Goal: Task Accomplishment & Management: Complete application form

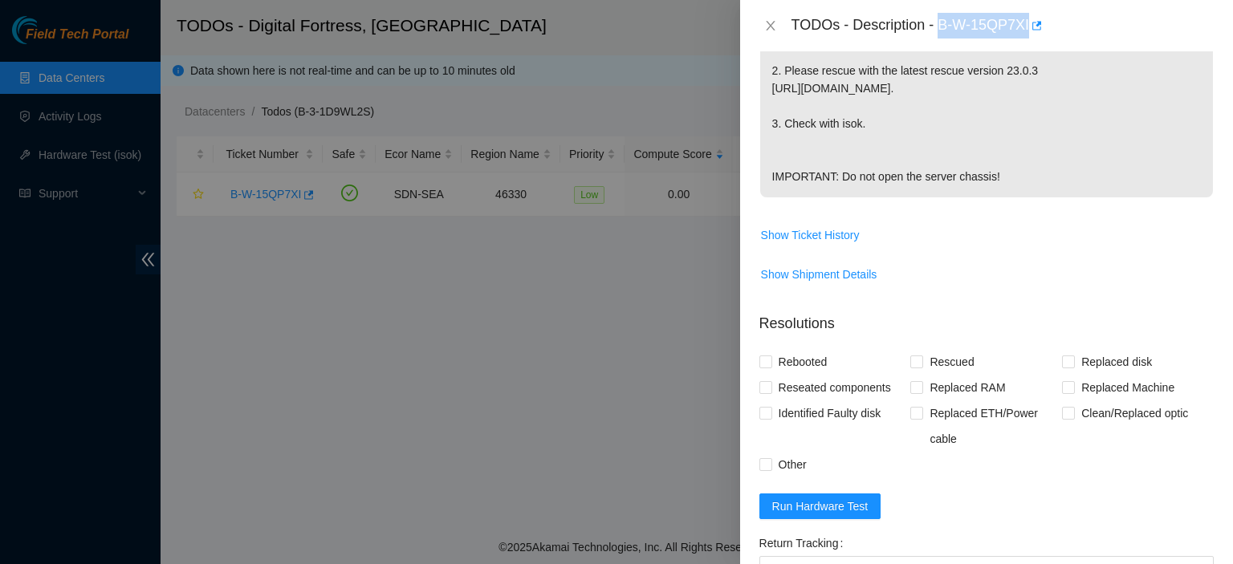
scroll to position [685, 0]
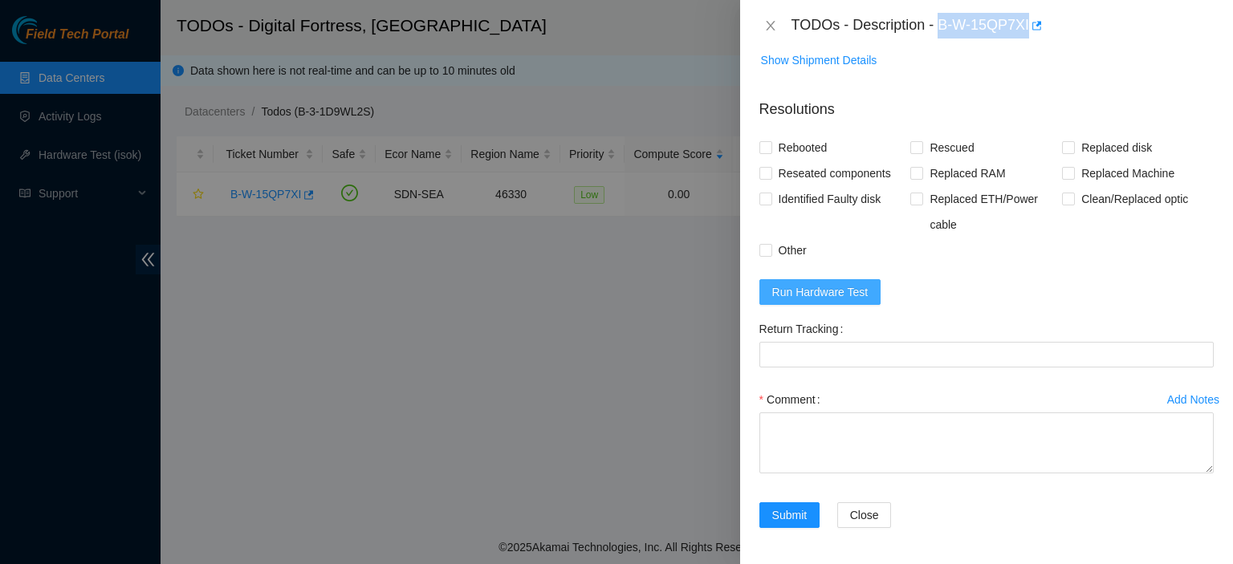
click at [824, 285] on span "Run Hardware Test" at bounding box center [820, 292] width 96 height 18
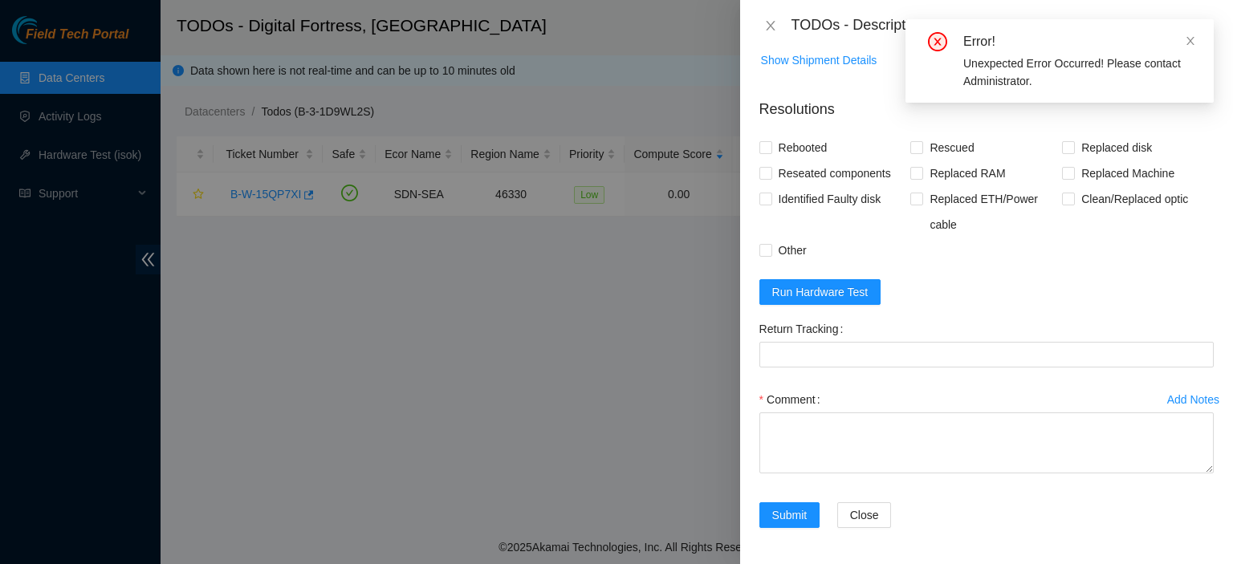
click at [878, 547] on div "Problem Type Hardware Sub Type Tier 1 Rack Number DF04.B.18 Machine Number 07 S…" at bounding box center [986, 307] width 493 height 513
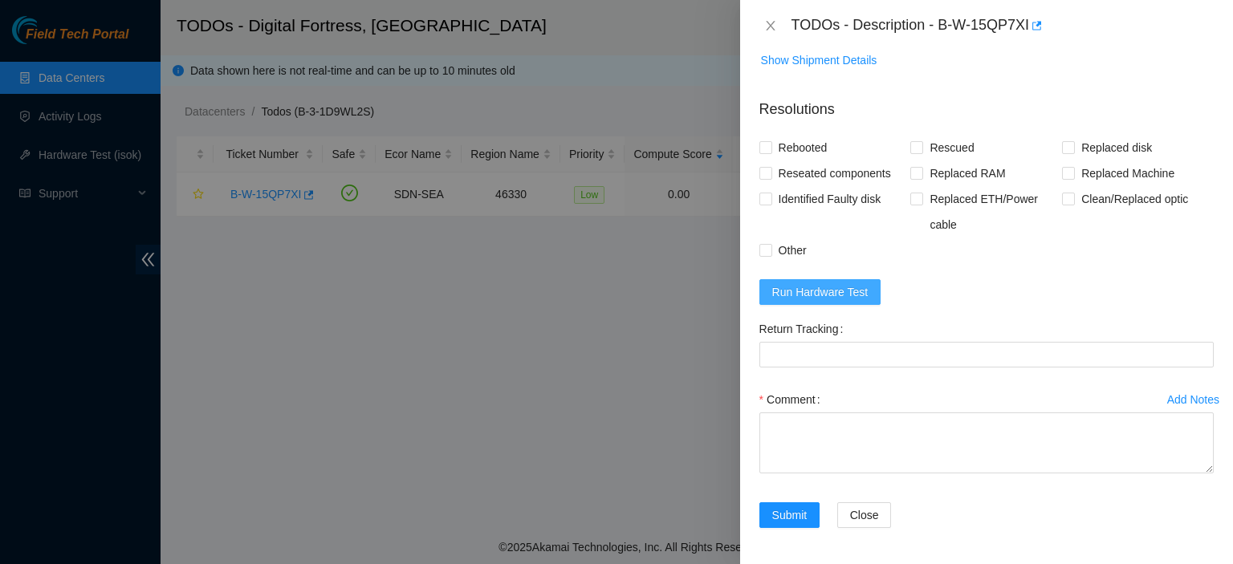
click at [824, 303] on button "Run Hardware Test" at bounding box center [820, 292] width 122 height 26
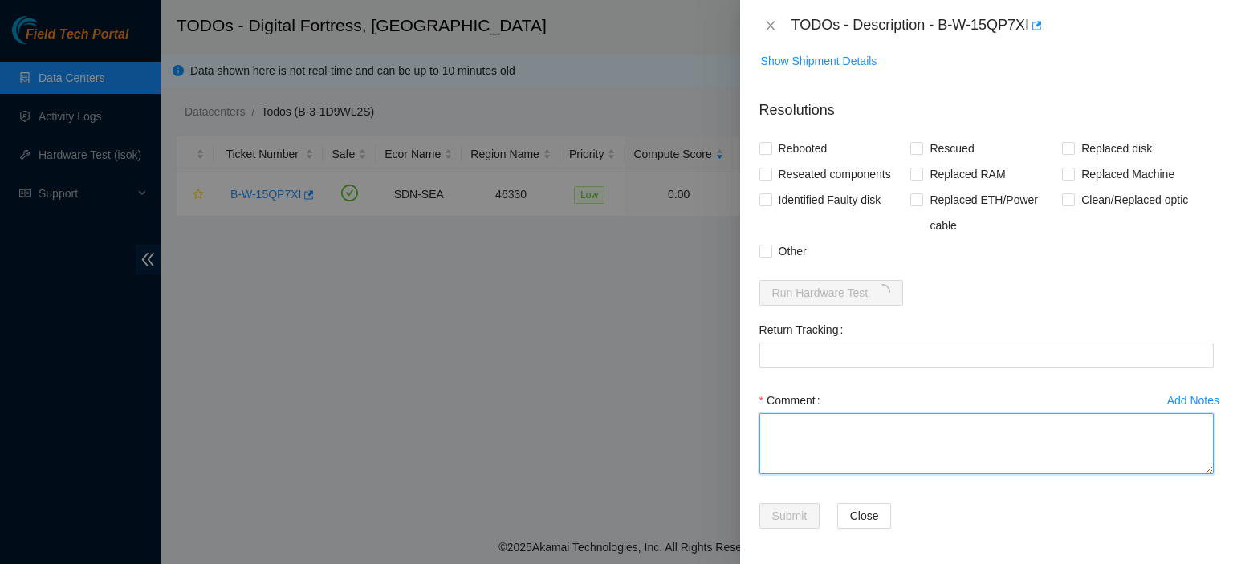
click at [832, 429] on textarea "Comment" at bounding box center [986, 443] width 454 height 61
paste textarea "kbbyrne23@gmail.com - merh has completed your request (B-W-15QP7XI) Message fro…"
click at [885, 466] on textarea "kbbyrne23@gmail.com - merh has completed your request (B-W-15QP7XI) Message fro…" at bounding box center [986, 443] width 454 height 61
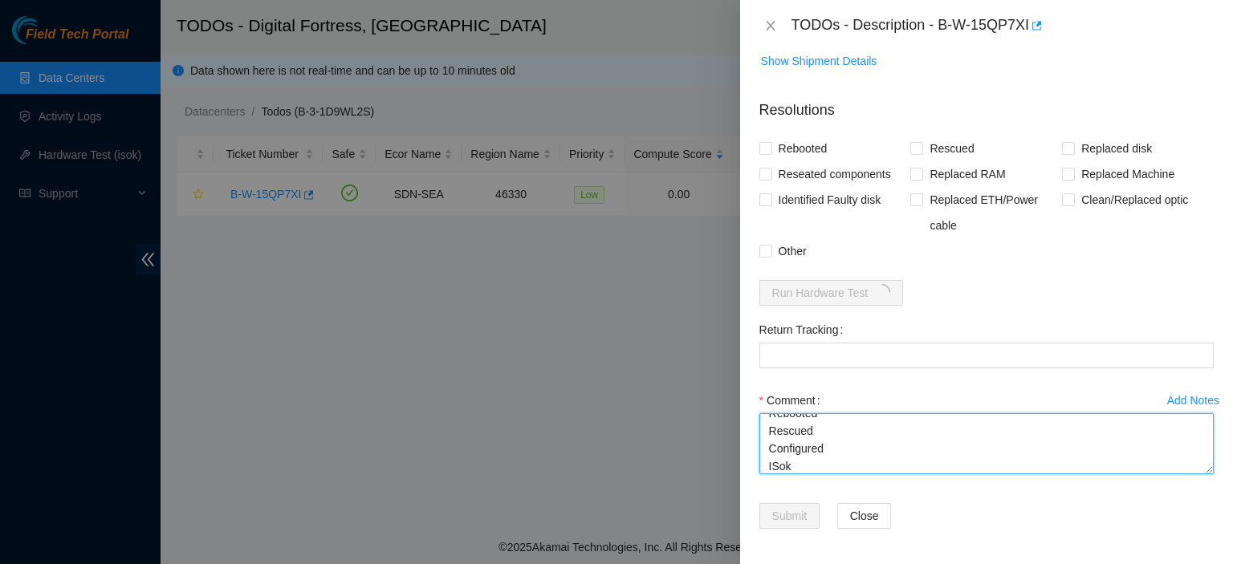
type textarea "kbbyrne23@gmail.com - merh has completed your request (B-W-15QP7XI) Message fro…"
click at [757, 144] on div "Problem Type Hardware Sub Type Tier 1 Rack Number DF04.B.18 Machine Number 07 S…" at bounding box center [986, 307] width 493 height 513
click at [768, 145] on input "Rebooted" at bounding box center [764, 147] width 11 height 11
checkbox input "true"
click at [914, 151] on input "Rescued" at bounding box center [915, 147] width 11 height 11
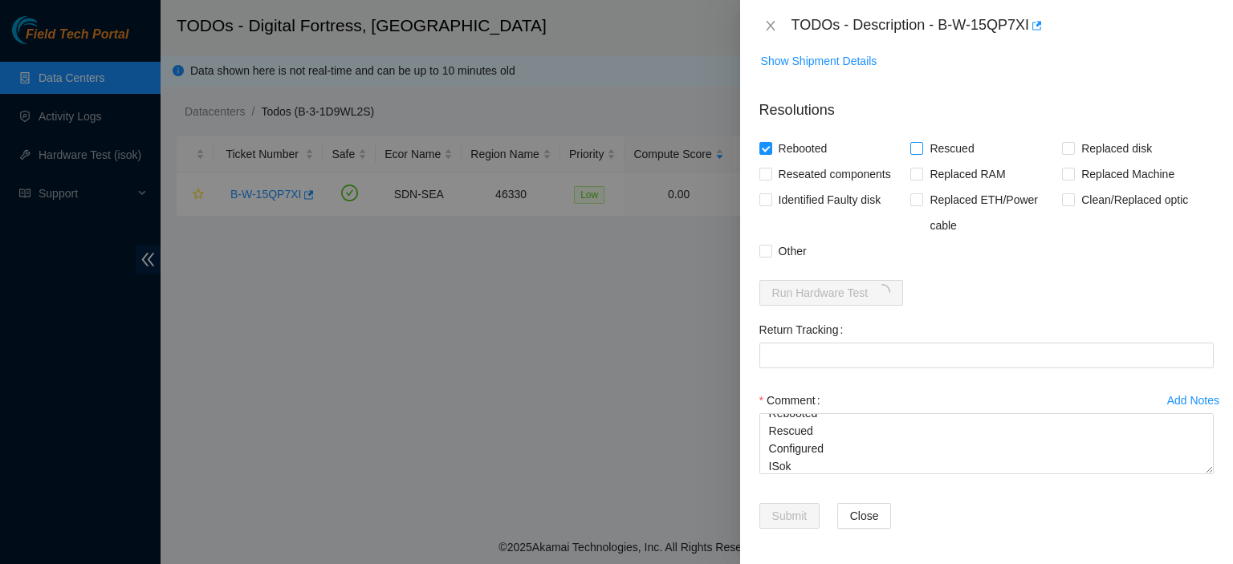
checkbox input "true"
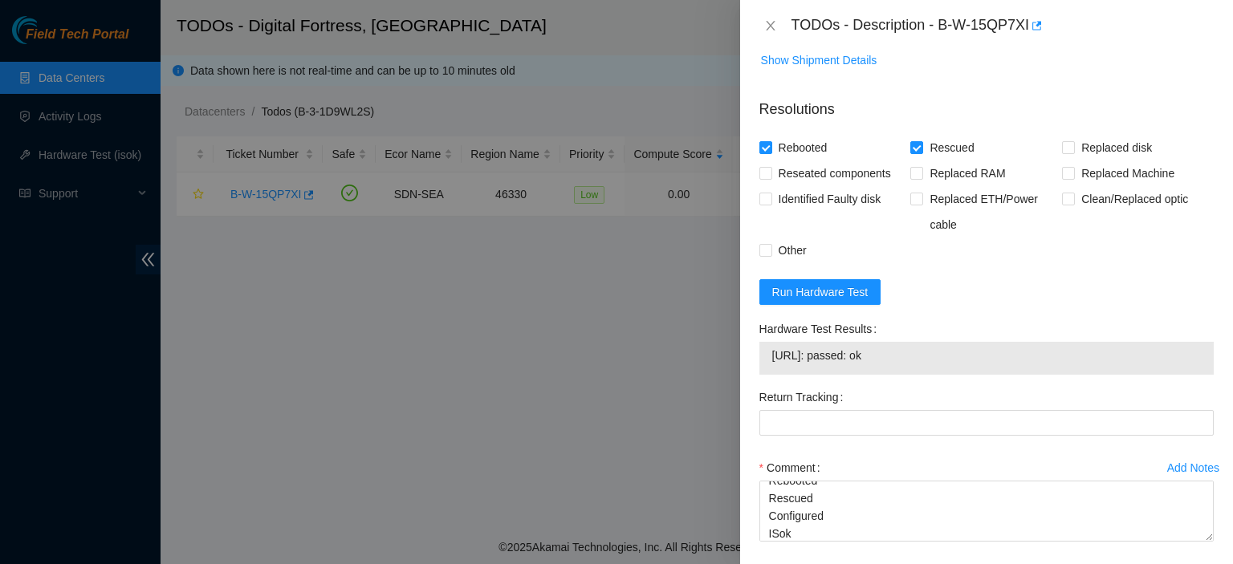
drag, startPoint x: 956, startPoint y: 355, endPoint x: 750, endPoint y: 352, distance: 206.3
click at [750, 352] on div "Problem Type Hardware Sub Type Tier 1 Rack Number DF04.B.18 Machine Number 07 S…" at bounding box center [986, 307] width 493 height 513
copy tbody "23.219.77.202: passed: ok"
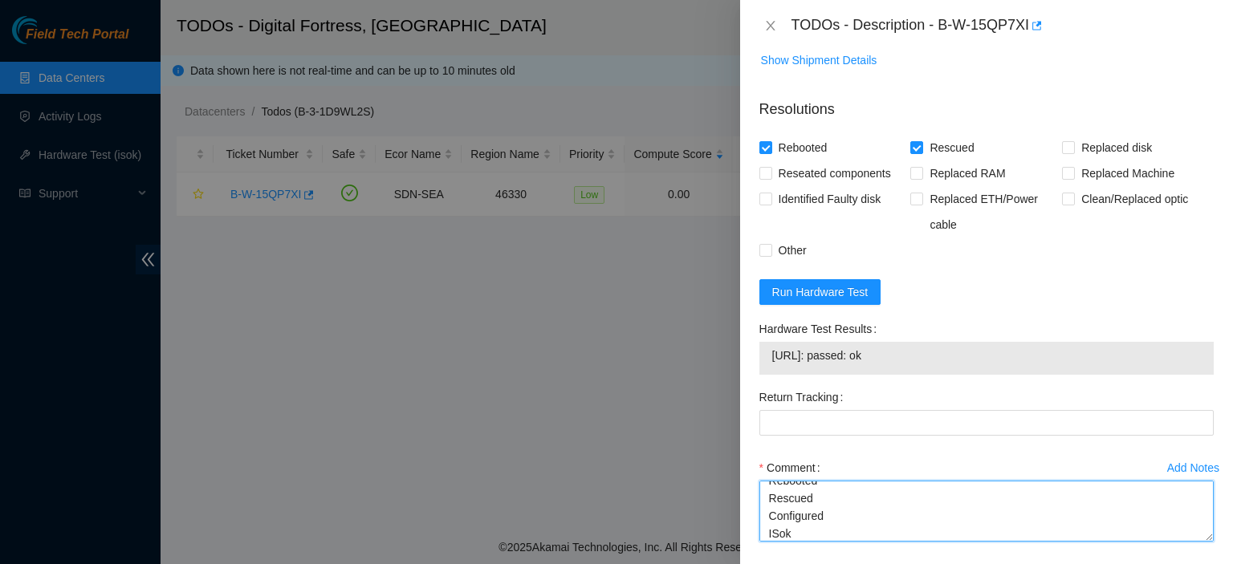
click at [848, 535] on textarea "kbbyrne23@gmail.com - merh has completed your request (B-W-15QP7XI) Message fro…" at bounding box center [986, 511] width 454 height 61
paste textarea "23.219.77.202: passed: ok"
type textarea "kbbyrne23@gmail.com - merh has completed your request (B-W-15QP7XI) Message fro…"
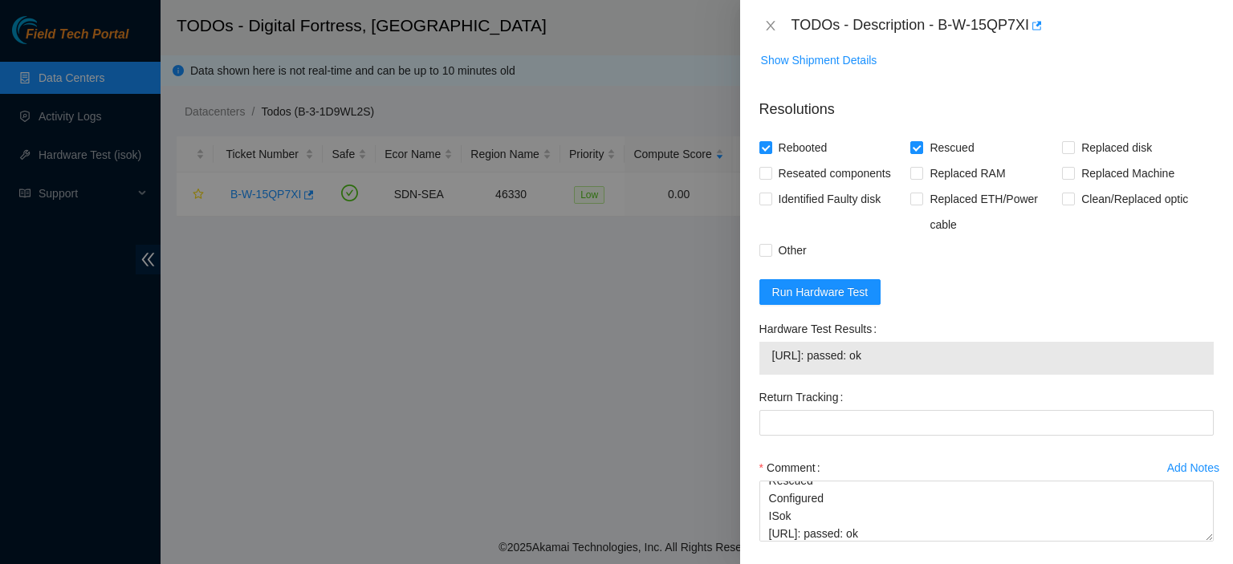
scroll to position [754, 0]
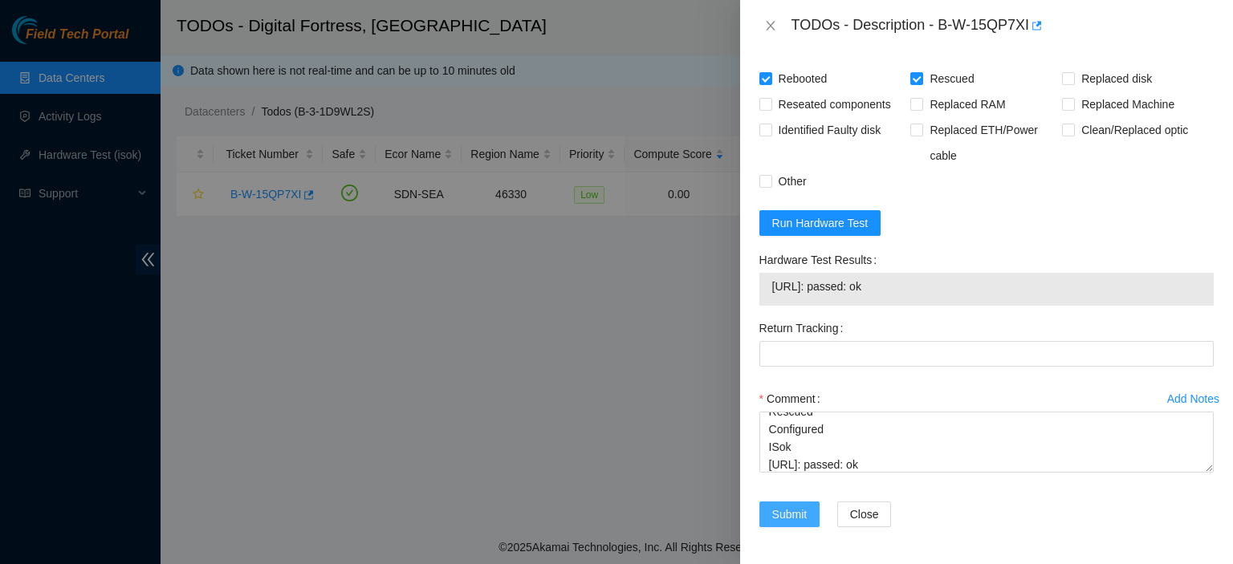
click at [792, 514] on span "Submit" at bounding box center [789, 515] width 35 height 18
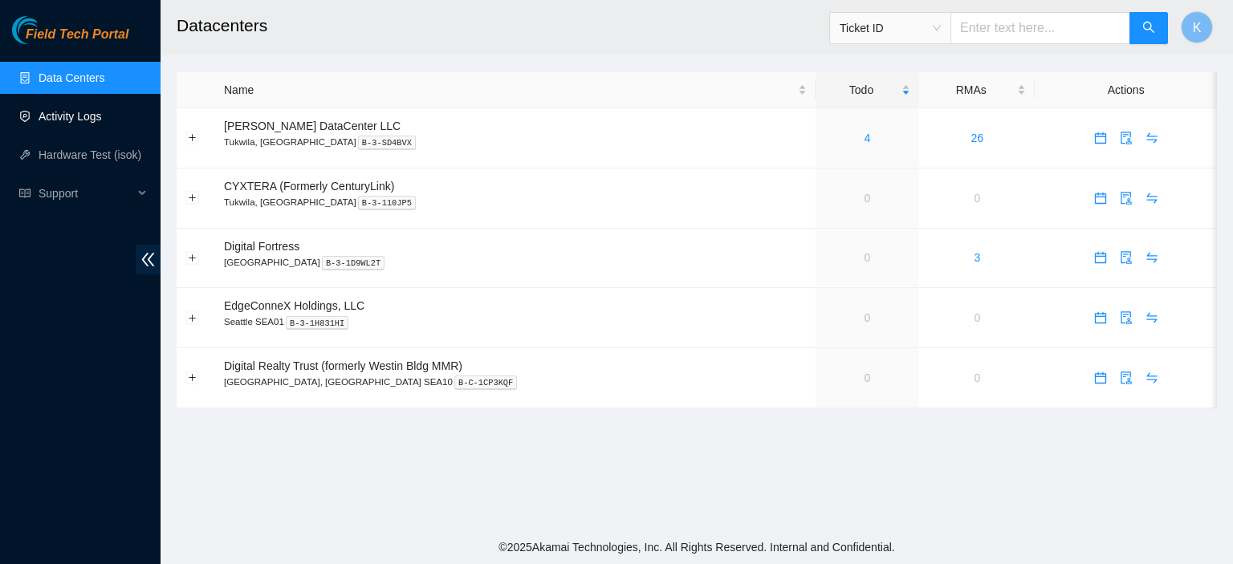
click at [90, 116] on link "Activity Logs" at bounding box center [70, 116] width 63 height 13
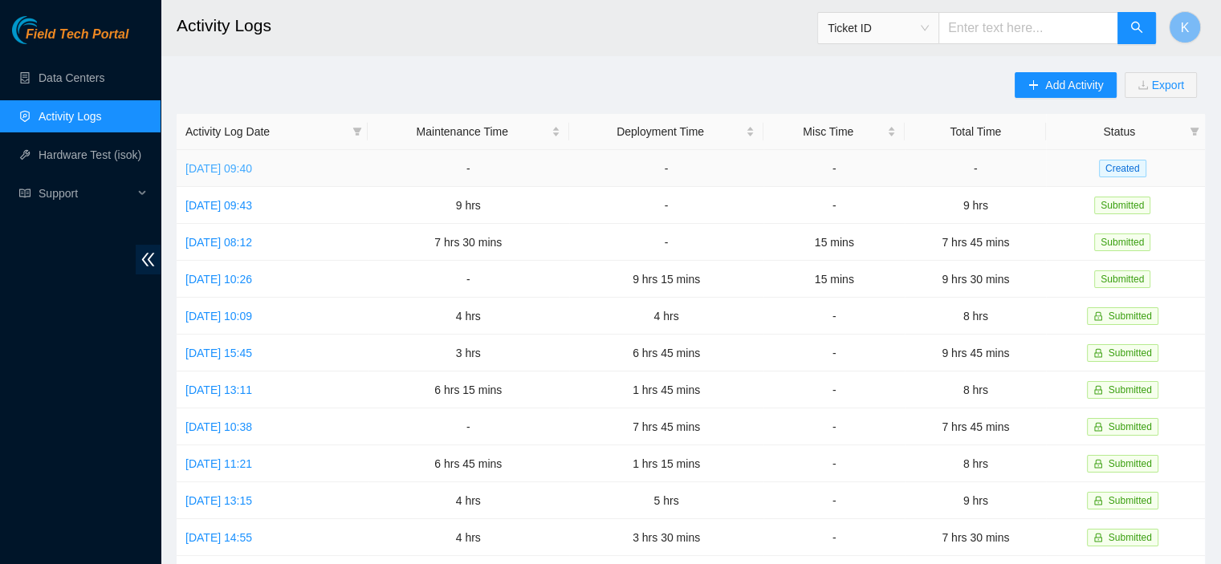
click at [252, 169] on link "[DATE] 09:40" at bounding box center [218, 168] width 67 height 13
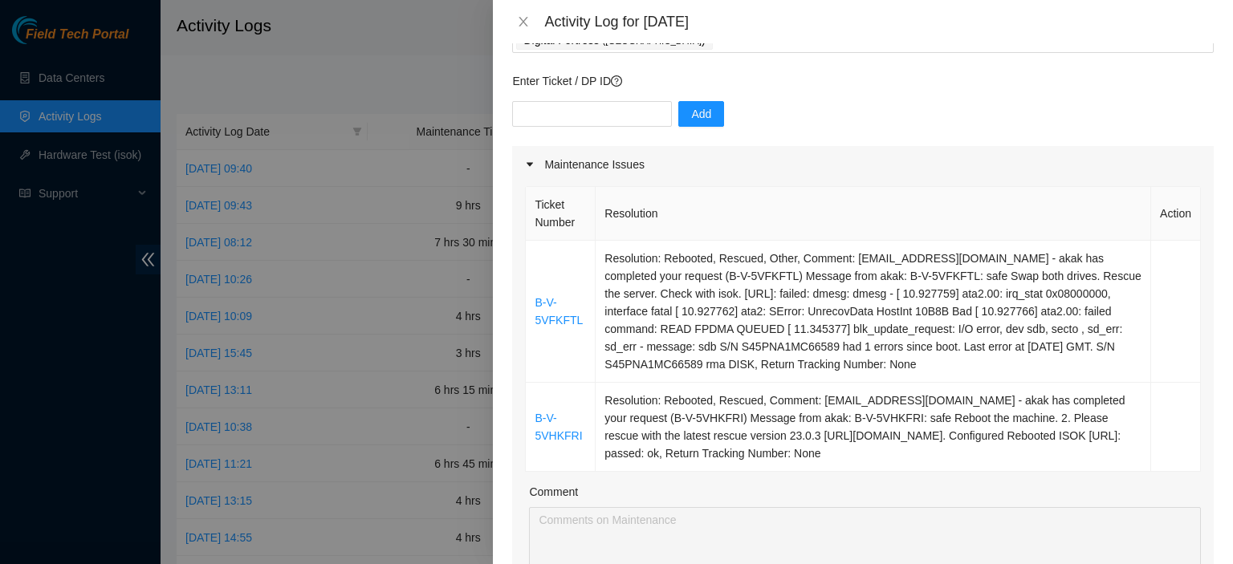
scroll to position [107, 0]
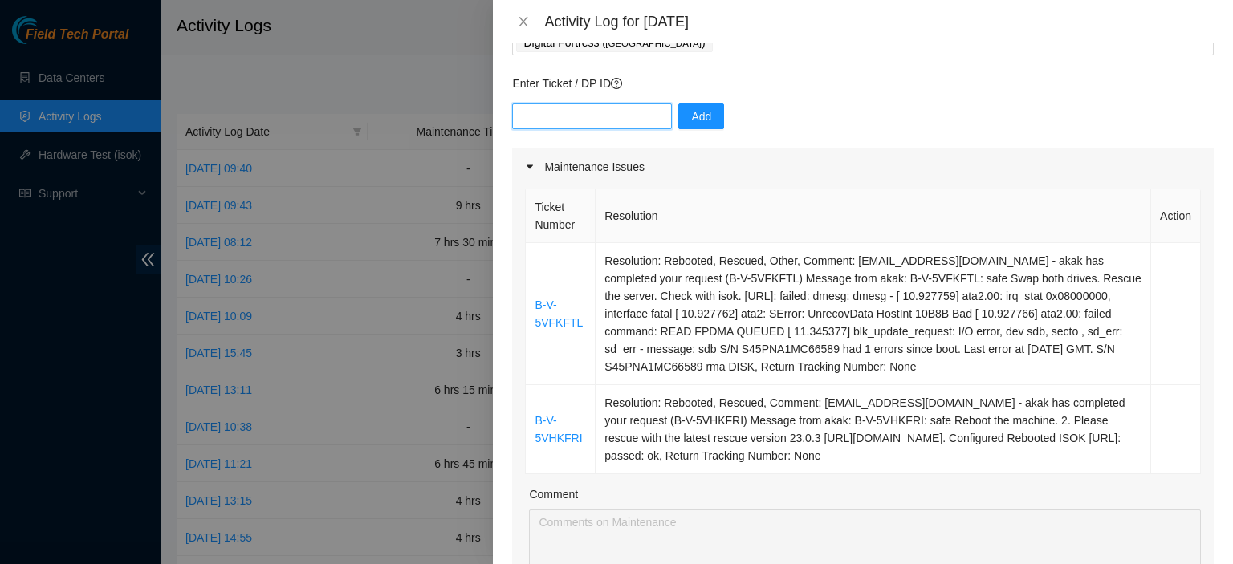
click at [525, 121] on input "text" at bounding box center [592, 117] width 160 height 26
paste input "B-W-15QP7XI"
type input "B-W-15QP7XI"
click at [541, 113] on input "text" at bounding box center [592, 117] width 160 height 26
paste input "DP81024"
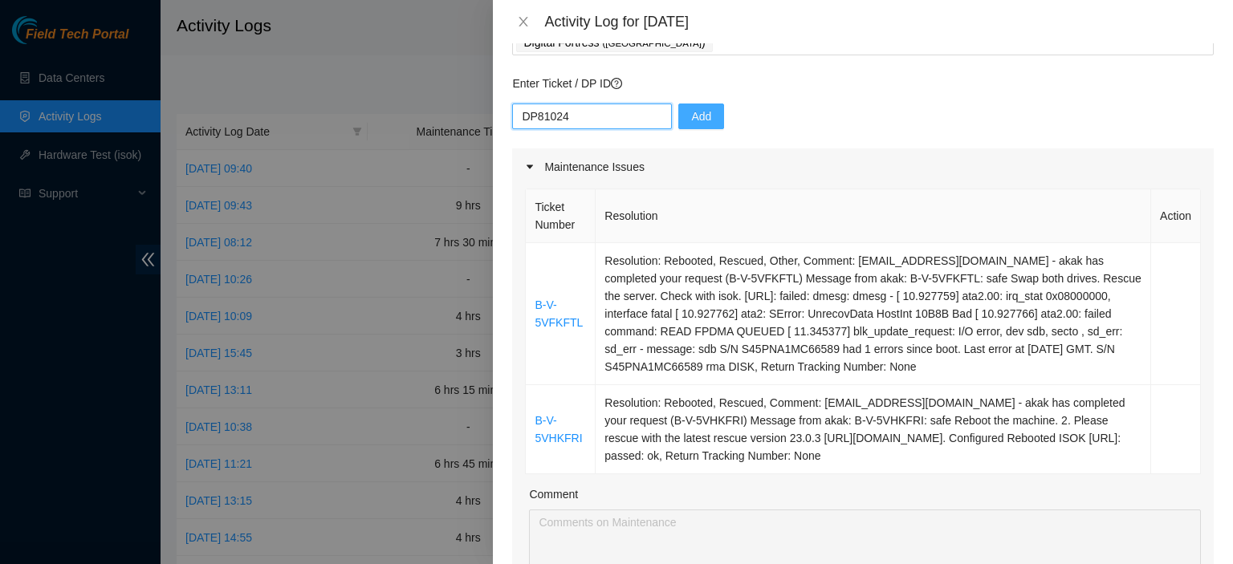
type input "DP81024"
click at [692, 119] on span "Add" at bounding box center [701, 117] width 20 height 18
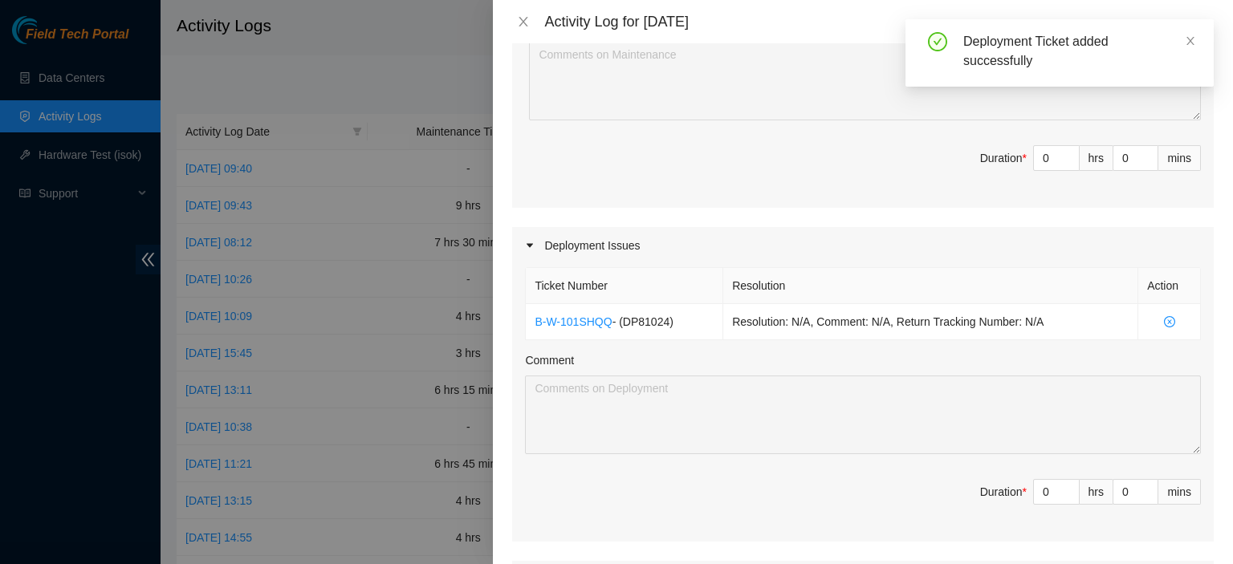
scroll to position [581, 0]
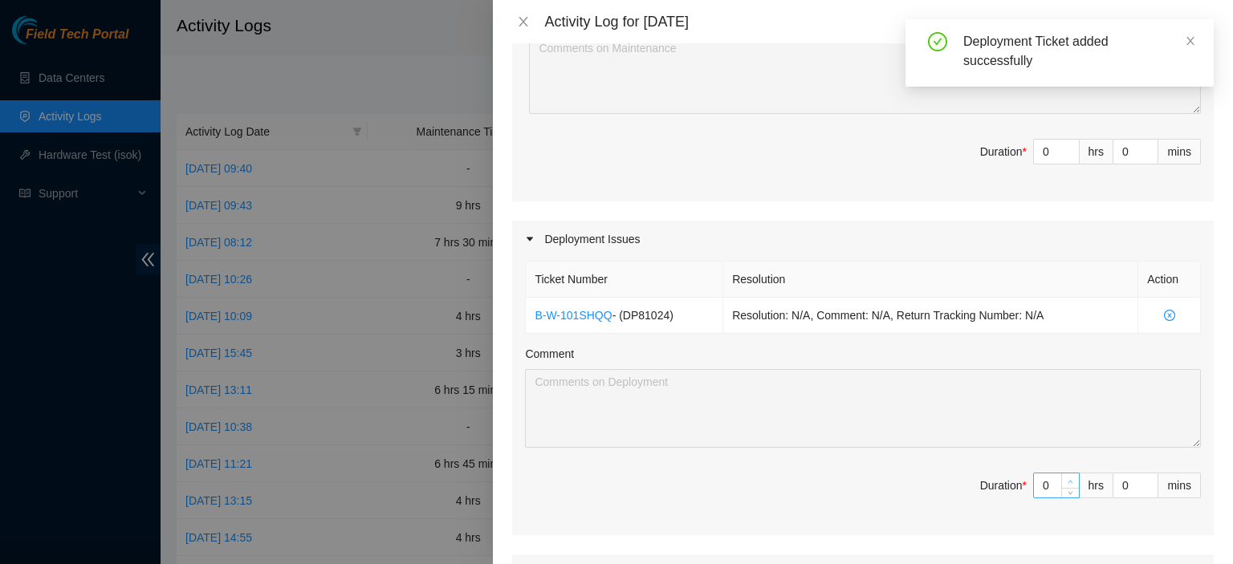
click at [1068, 479] on icon "up" at bounding box center [1071, 482] width 6 height 6
type input "1"
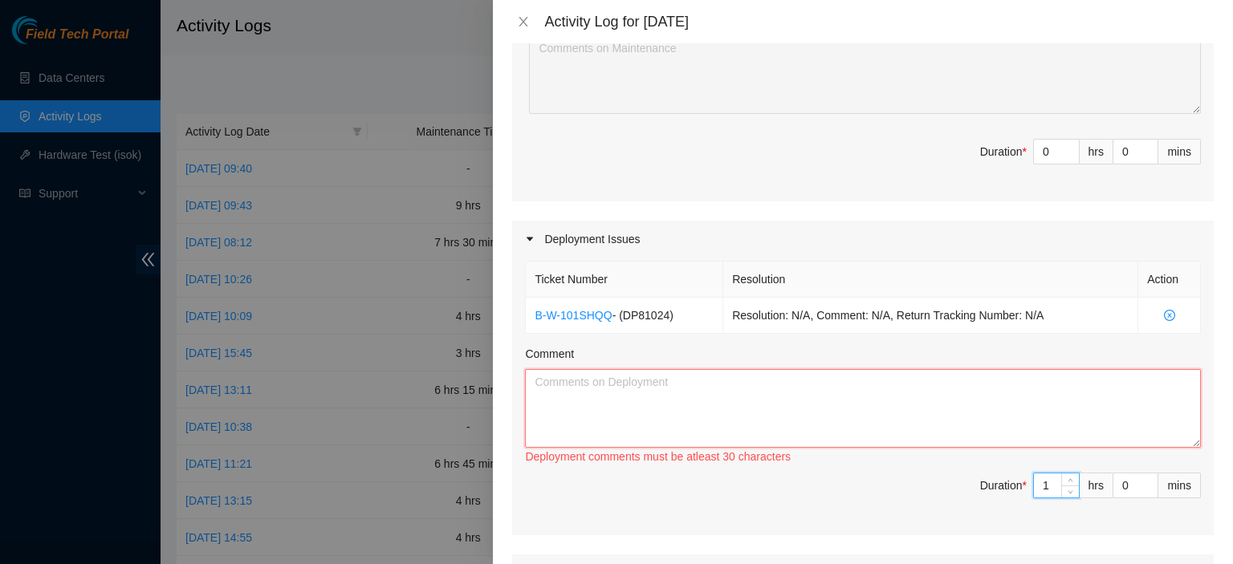
click at [714, 405] on textarea "Comment" at bounding box center [863, 408] width 676 height 79
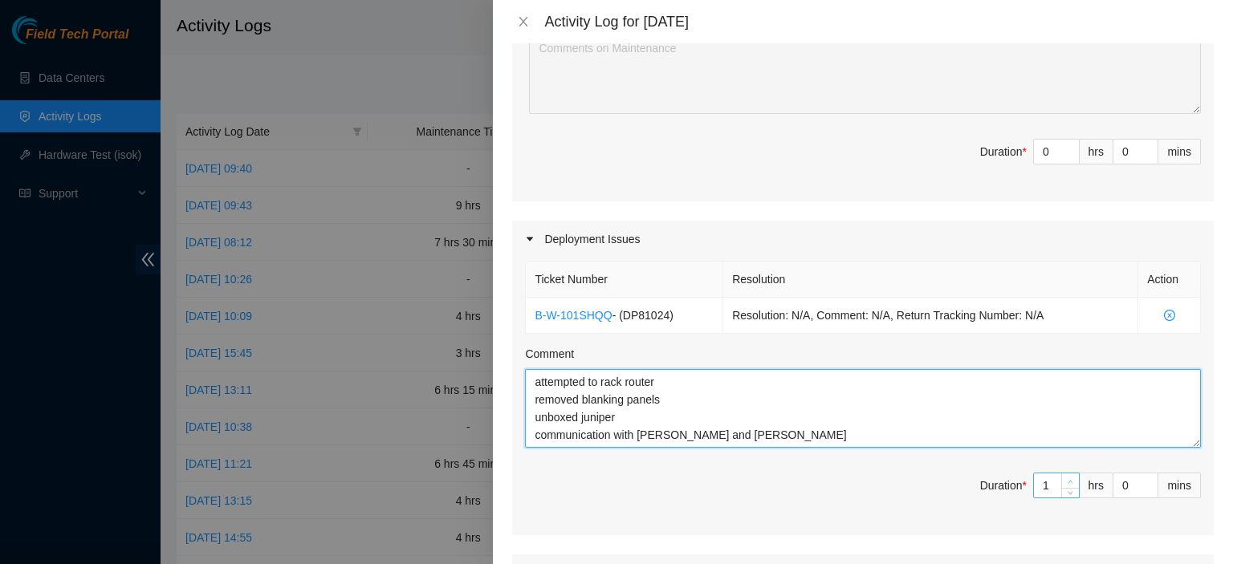
type textarea "attempted to rack router removed blanking panels unboxed juniper communication …"
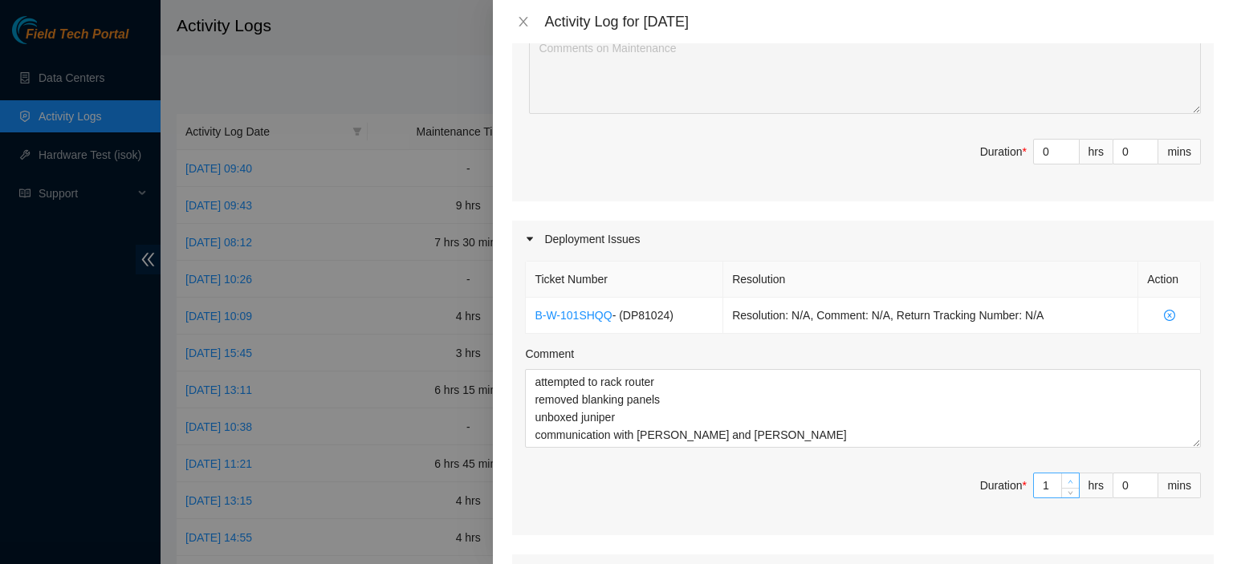
type input "2"
click at [1068, 479] on icon "up" at bounding box center [1071, 482] width 6 height 6
type input "3"
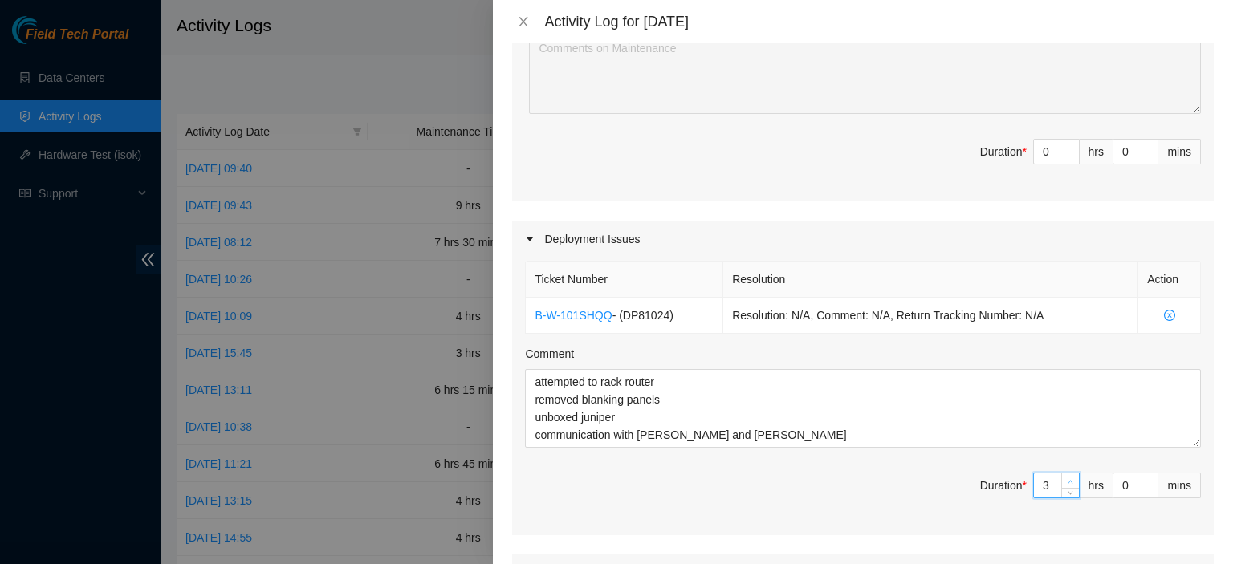
click at [1066, 477] on span "up" at bounding box center [1071, 482] width 10 height 10
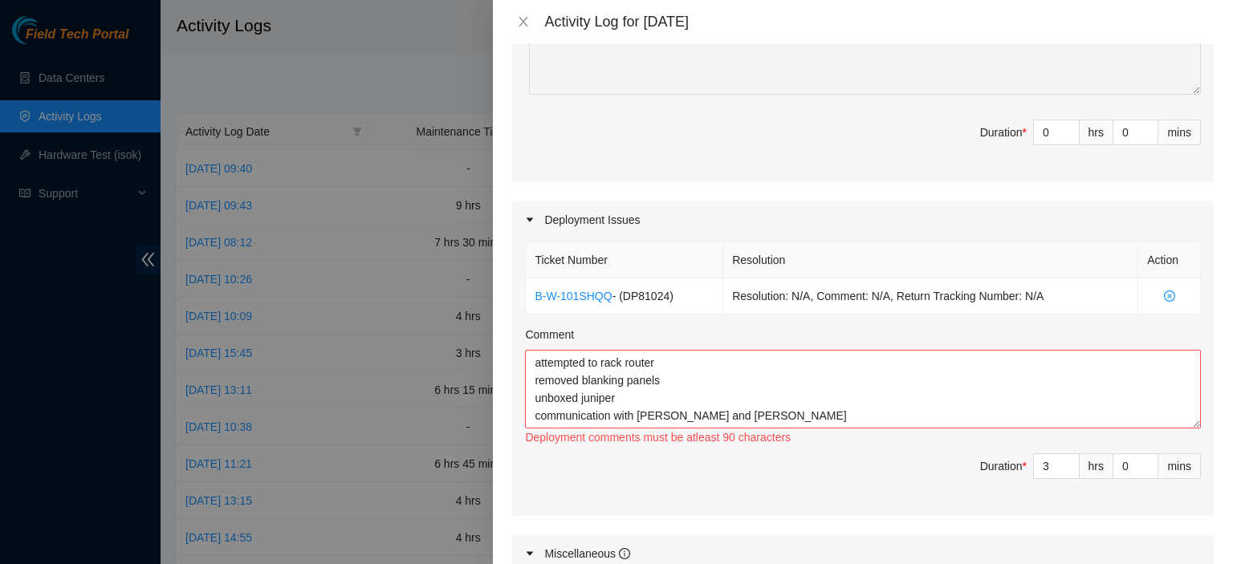
scroll to position [613, 0]
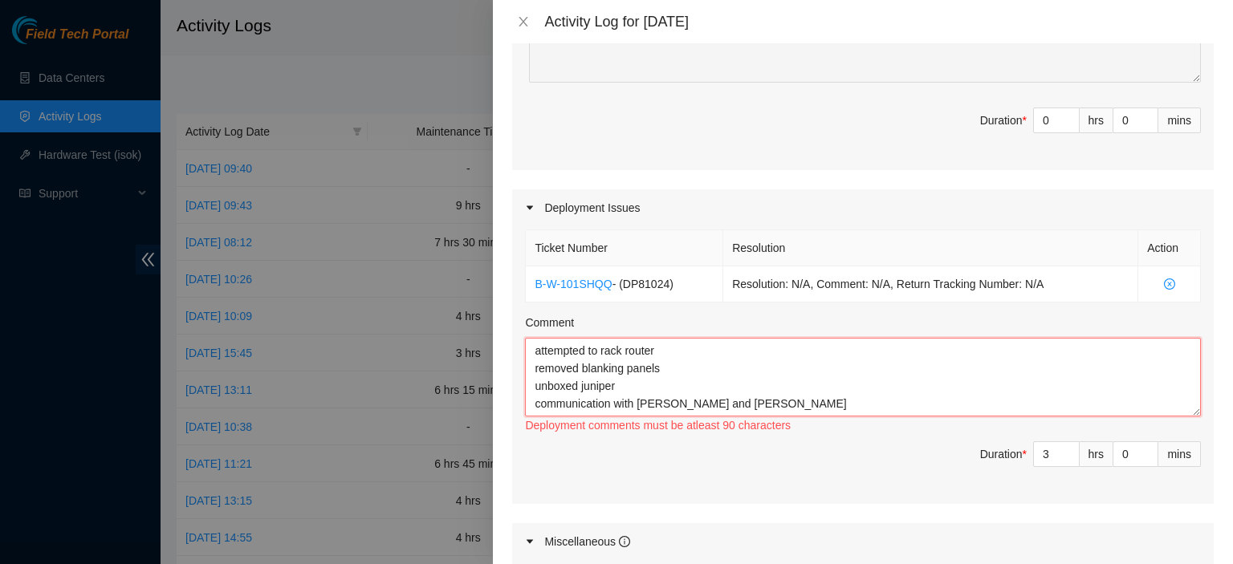
click at [775, 411] on textarea "attempted to rack router removed blanking panels unboxed juniper communication …" at bounding box center [863, 377] width 676 height 79
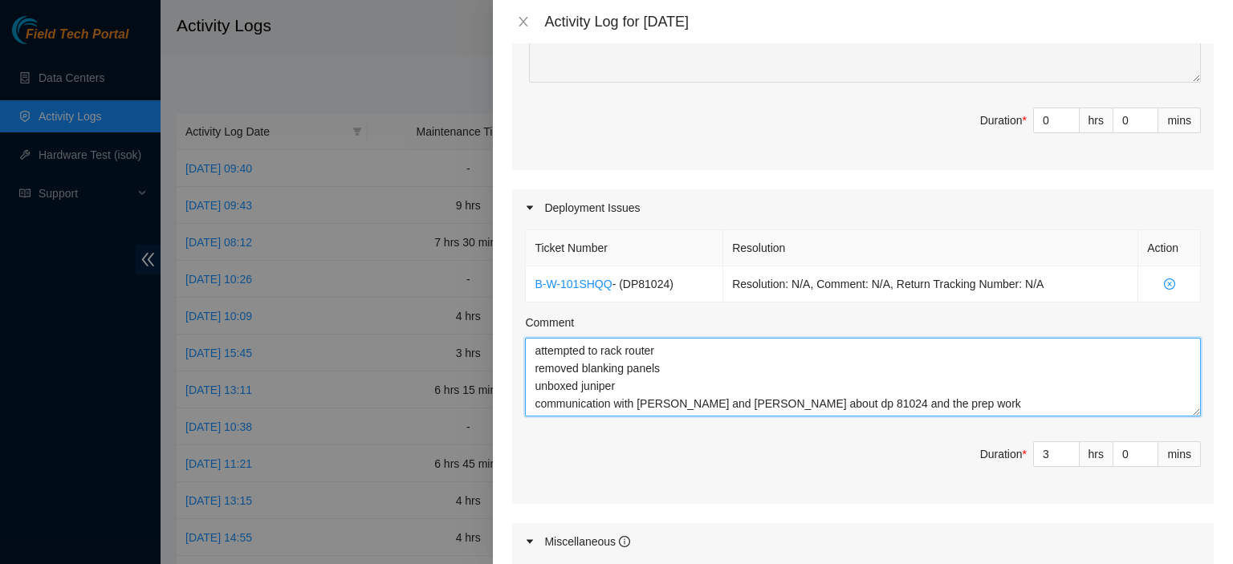
type textarea "attempted to rack router removed blanking panels unboxed juniper communication …"
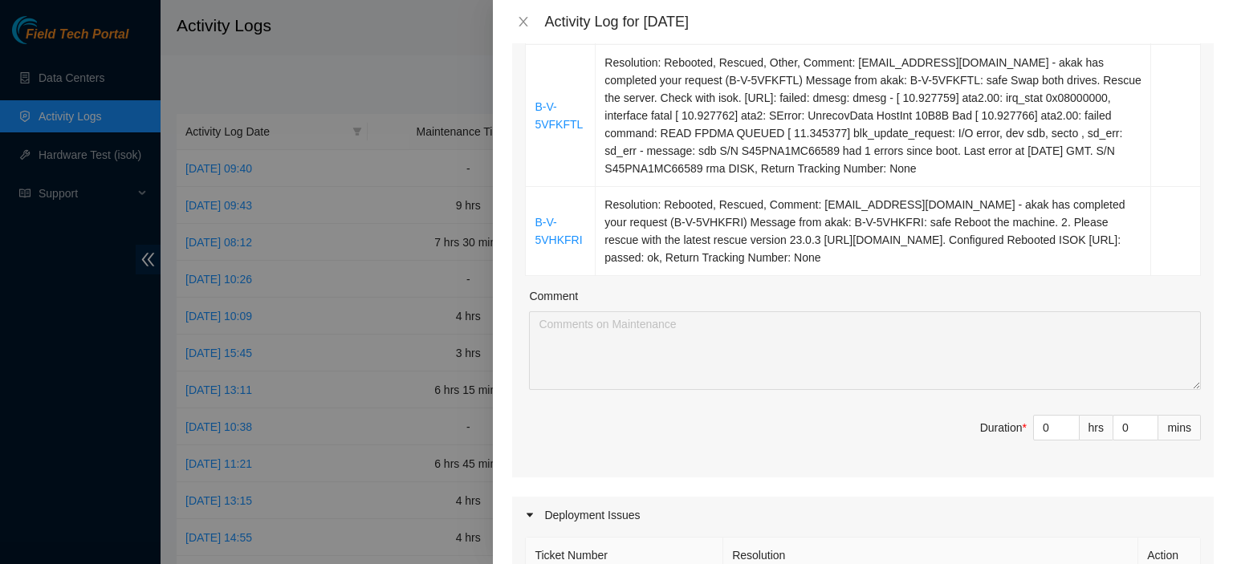
scroll to position [302, 0]
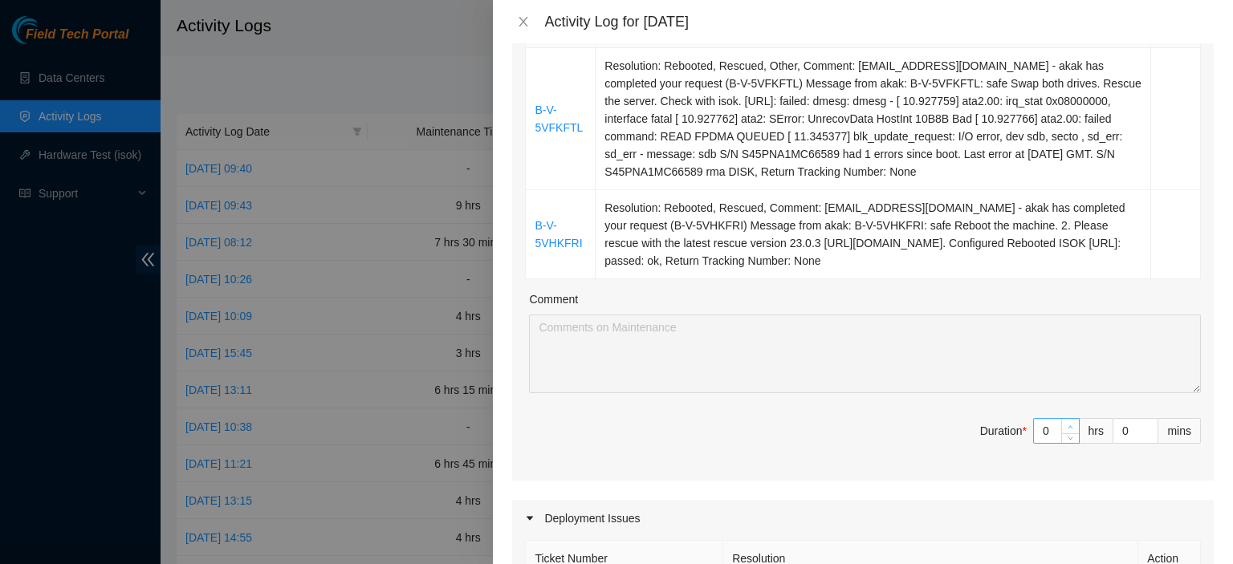
click at [1068, 425] on icon "up" at bounding box center [1071, 428] width 6 height 6
type input "1"
type input "4"
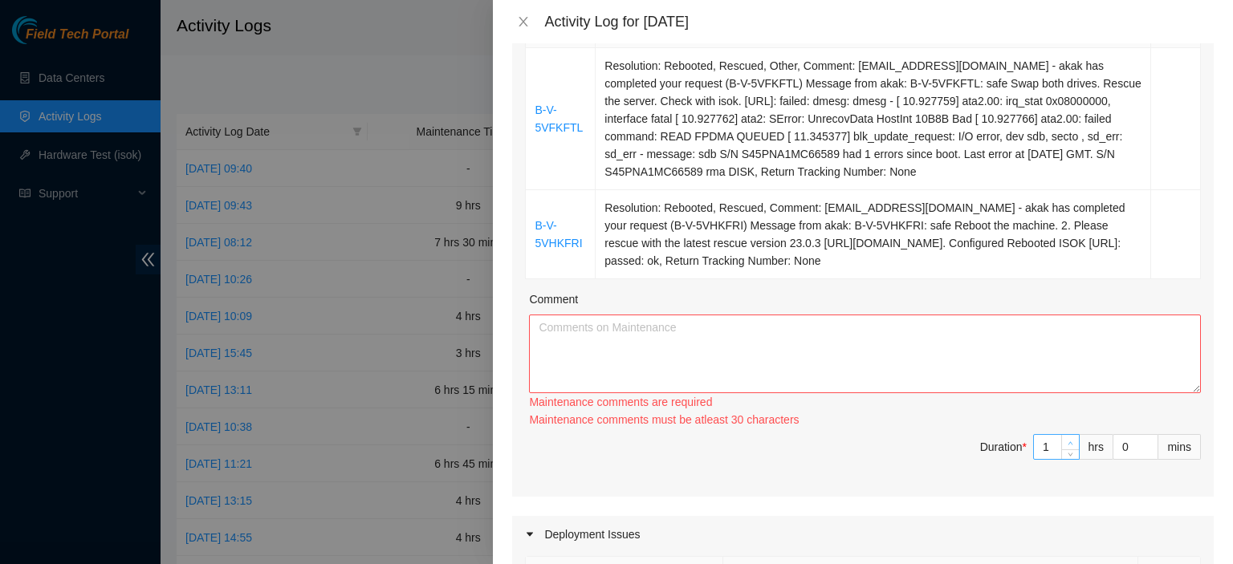
click at [1058, 423] on div "Maintenance comments must be atleast 30 characters" at bounding box center [865, 420] width 672 height 18
click at [1068, 441] on icon "up" at bounding box center [1071, 444] width 6 height 6
type input "2"
type input "5"
type input "3"
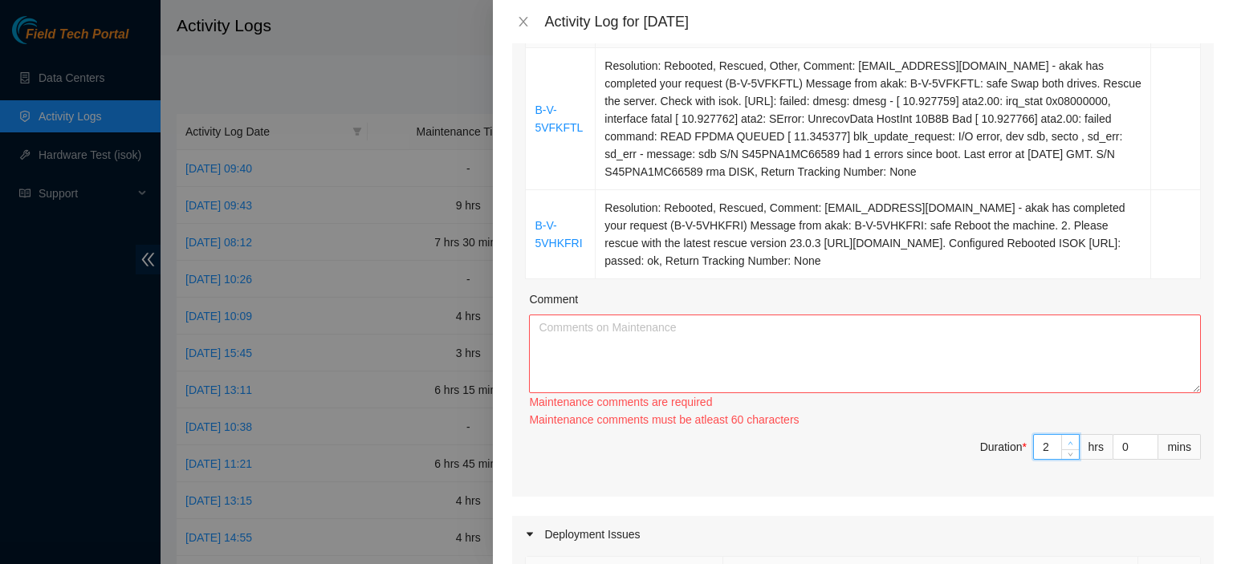
type input "6"
click at [1068, 441] on icon "up" at bounding box center [1071, 444] width 6 height 6
type input "4"
type input "7"
click at [1068, 441] on icon "up" at bounding box center [1071, 444] width 6 height 6
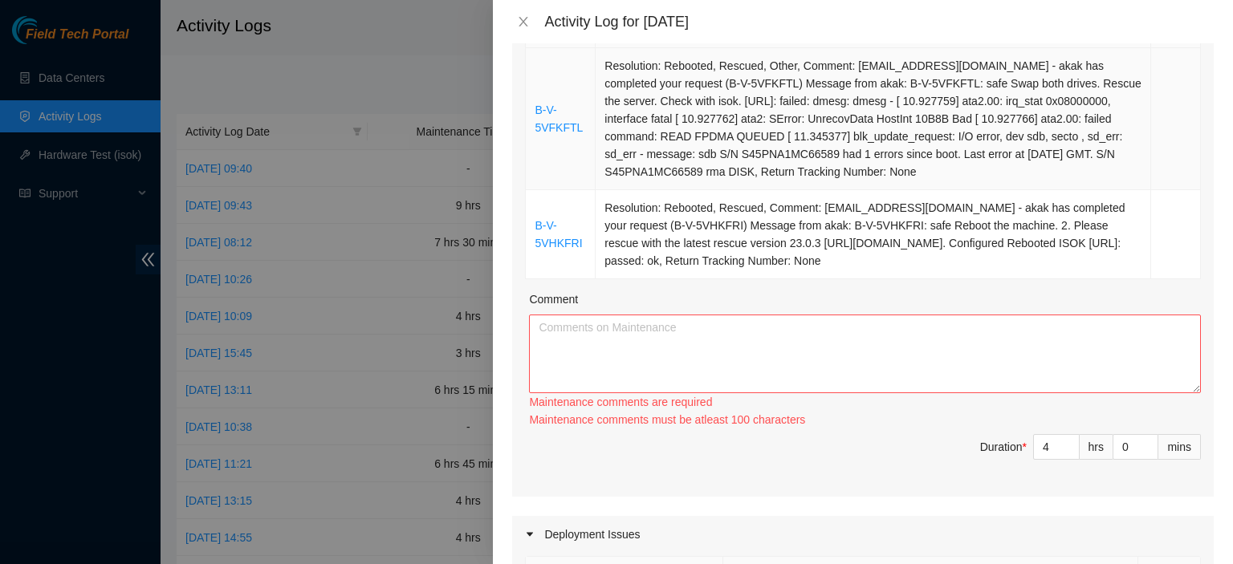
drag, startPoint x: 910, startPoint y: 276, endPoint x: 607, endPoint y: 157, distance: 325.4
click at [607, 157] on tbody "B-V-5VFKFTL Resolution: Rebooted, Rescued, Other, Comment: [EMAIL_ADDRESS][DOMA…" at bounding box center [863, 163] width 675 height 231
click at [874, 233] on td "Resolution: Rebooted, Rescued, Comment: [EMAIL_ADDRESS][DOMAIN_NAME] - akak has…" at bounding box center [874, 234] width 556 height 89
click at [755, 358] on textarea "Comment" at bounding box center [865, 354] width 672 height 79
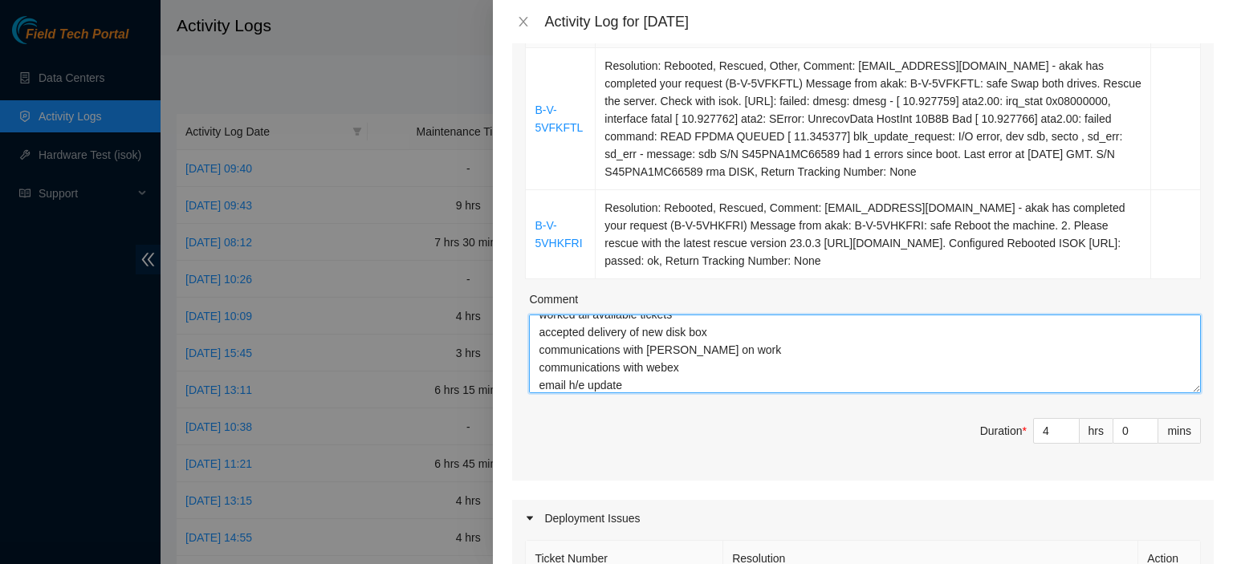
scroll to position [31, 0]
type textarea "worked all available tickets accepted delivery of new disk box communications w…"
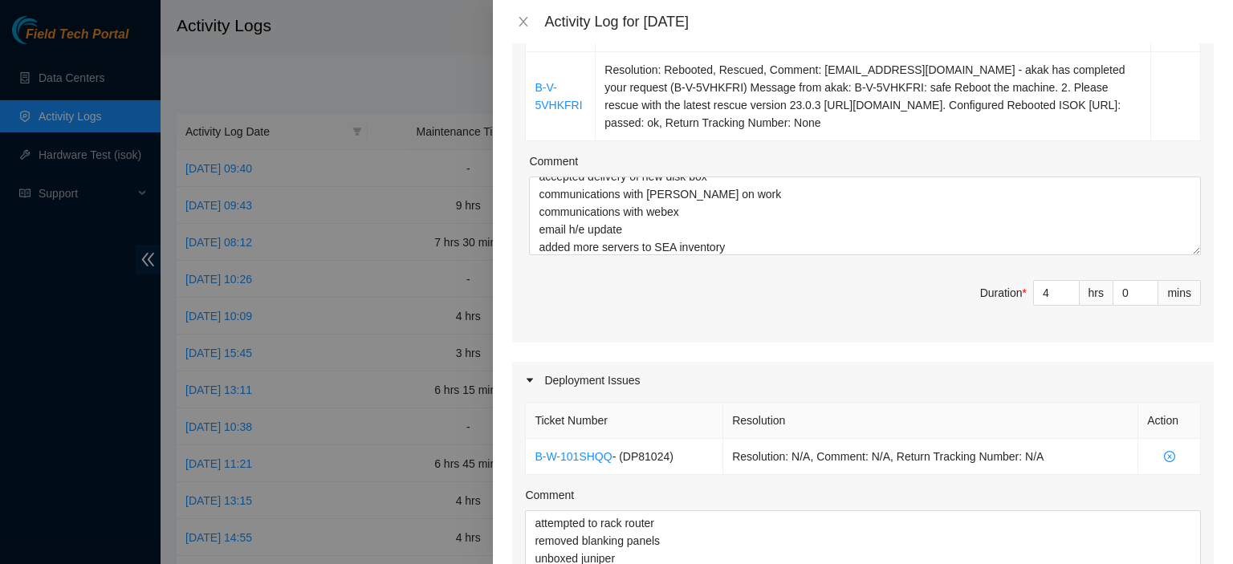
scroll to position [432, 0]
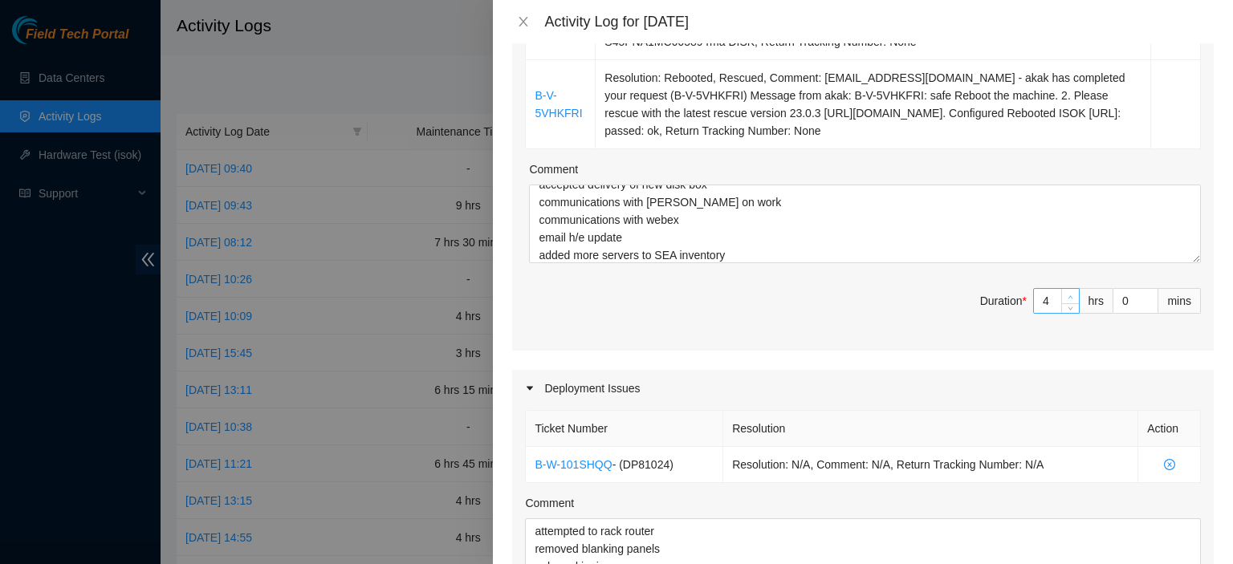
type input "5"
type input "8"
click at [1068, 295] on icon "up" at bounding box center [1071, 298] width 6 height 6
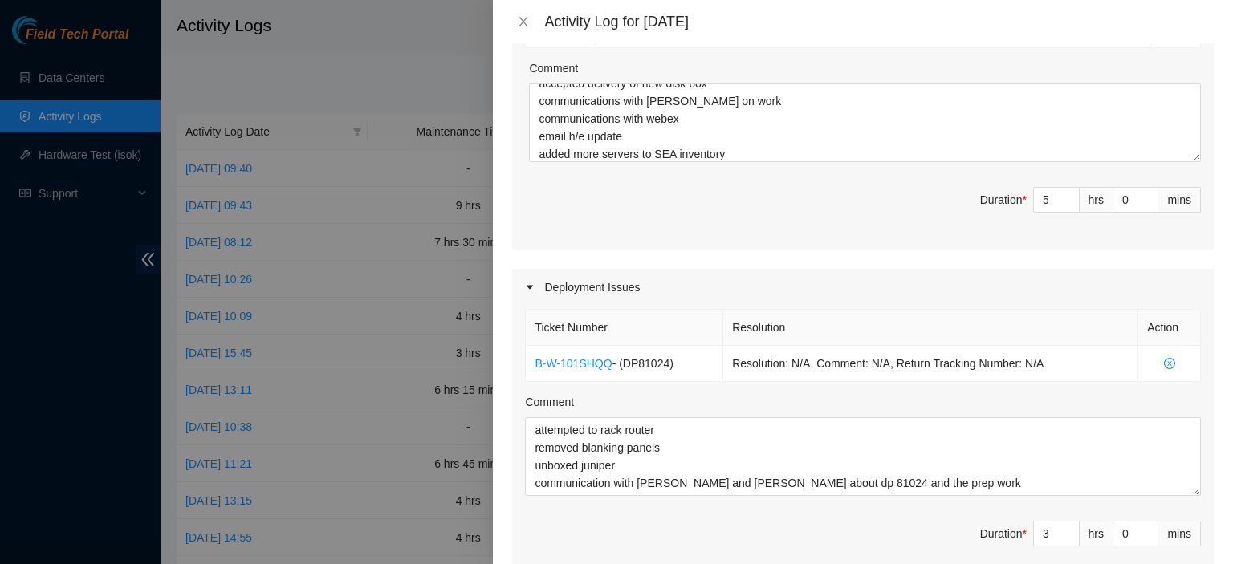
scroll to position [528, 0]
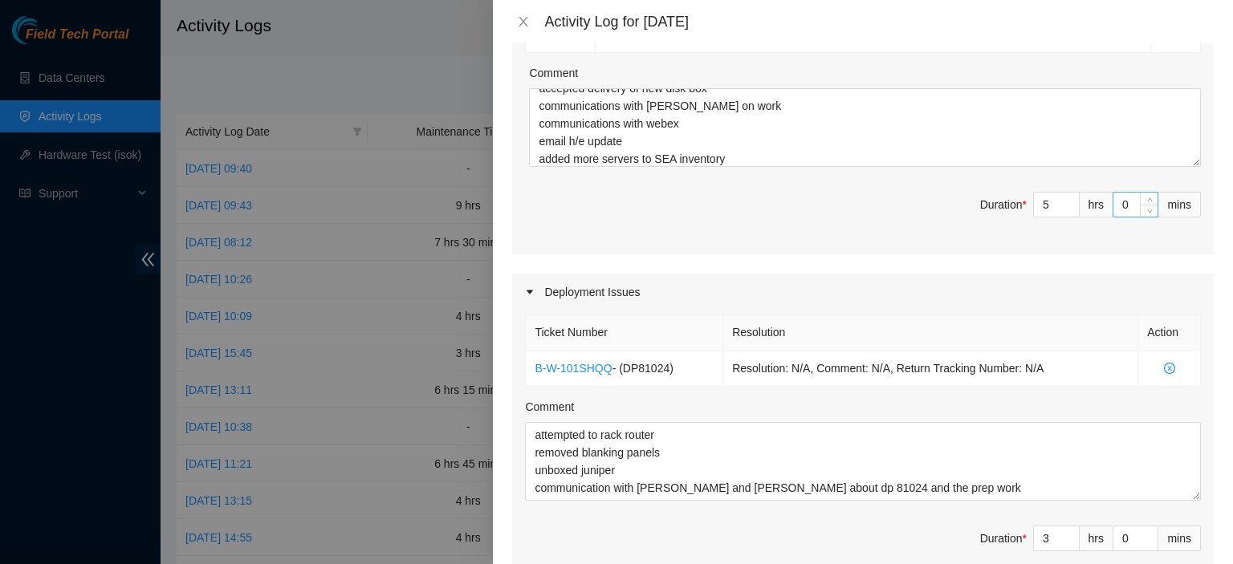
click at [1127, 201] on input "0" at bounding box center [1135, 205] width 44 height 24
click at [1147, 198] on icon "up" at bounding box center [1150, 201] width 6 height 6
type input "2"
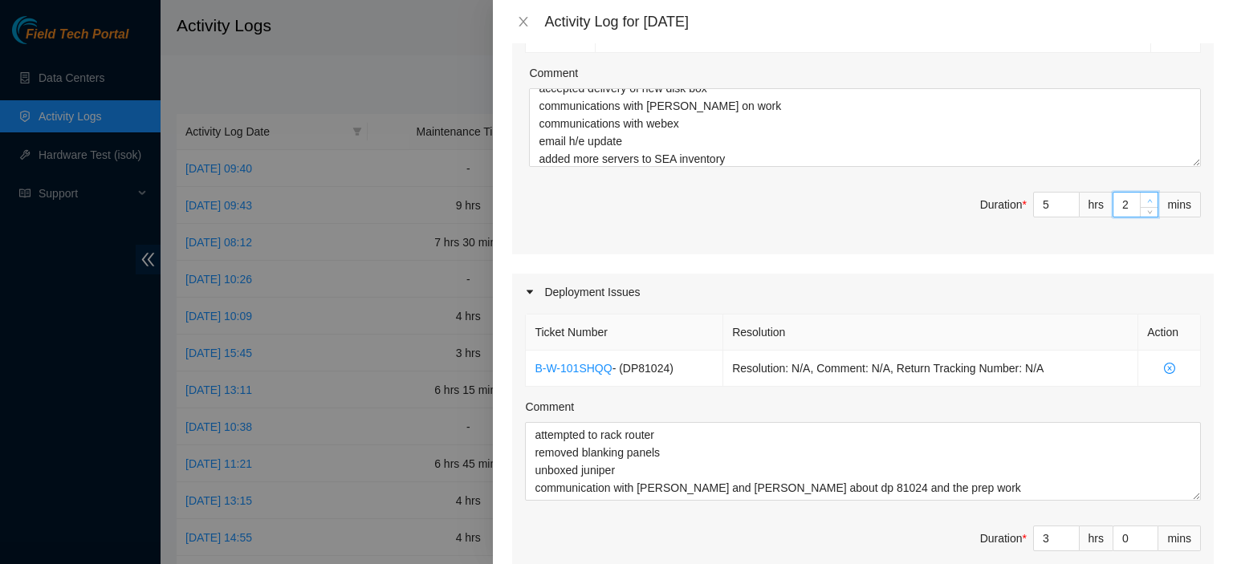
click at [1147, 198] on icon "up" at bounding box center [1150, 201] width 6 height 6
type input "3"
click at [1147, 198] on icon "up" at bounding box center [1150, 201] width 6 height 6
type input "4"
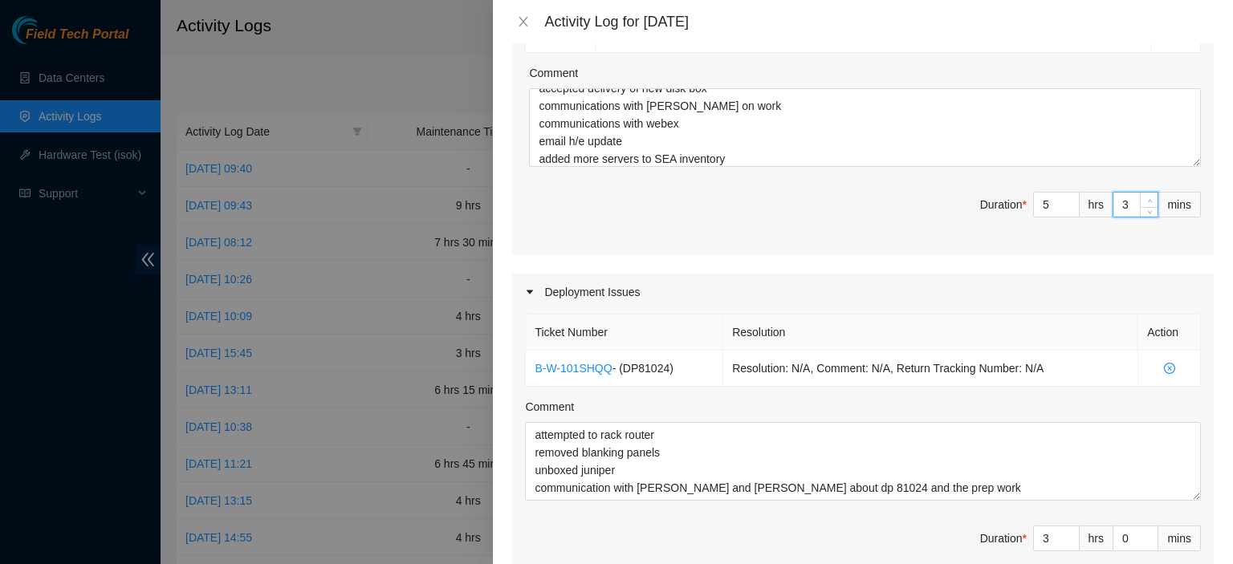
type input "4"
click at [1147, 198] on icon "up" at bounding box center [1150, 201] width 6 height 6
type input "5"
click at [1147, 198] on icon "up" at bounding box center [1150, 201] width 6 height 6
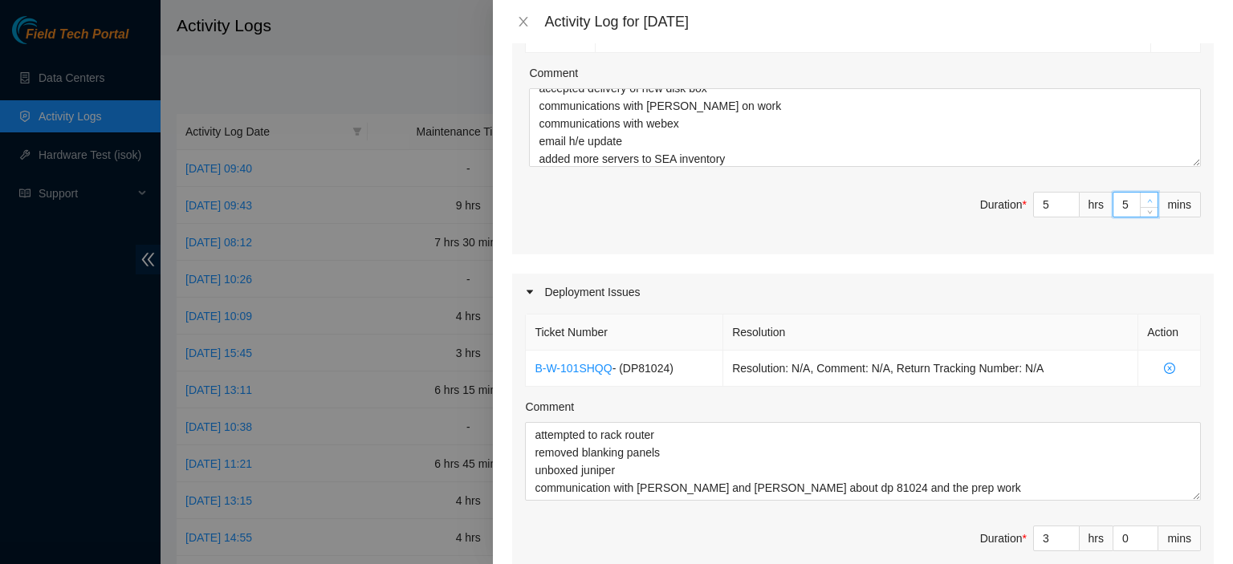
type input "6"
click at [1147, 198] on icon "up" at bounding box center [1150, 201] width 6 height 6
type input "7"
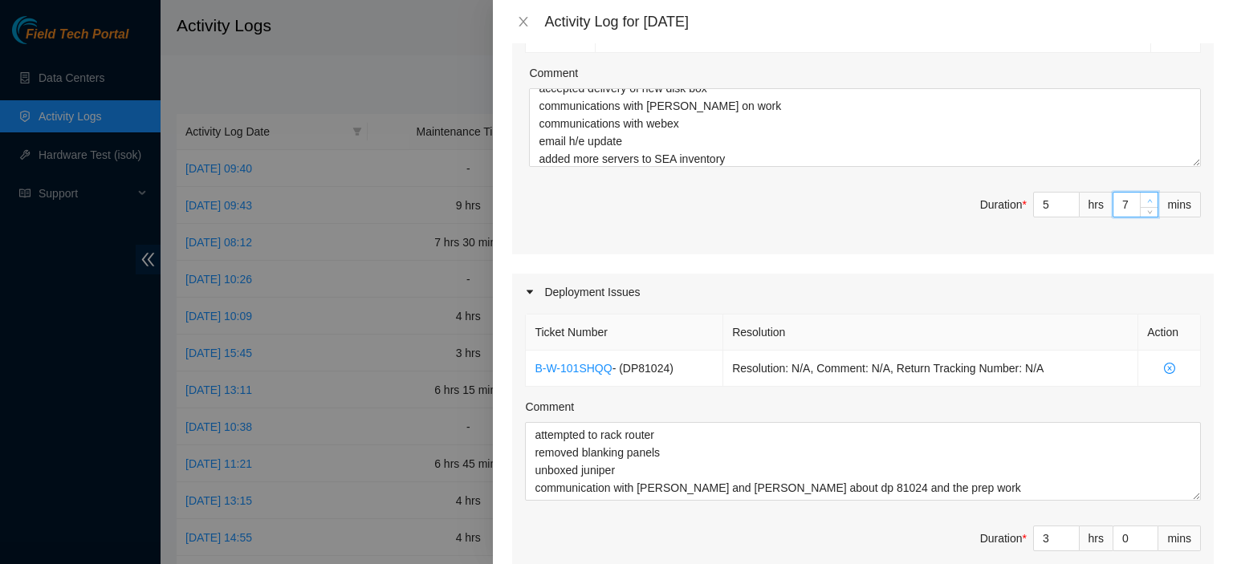
click at [1147, 198] on icon "up" at bounding box center [1150, 201] width 6 height 6
type input "8"
click at [1147, 198] on icon "up" at bounding box center [1150, 201] width 6 height 6
type input "9"
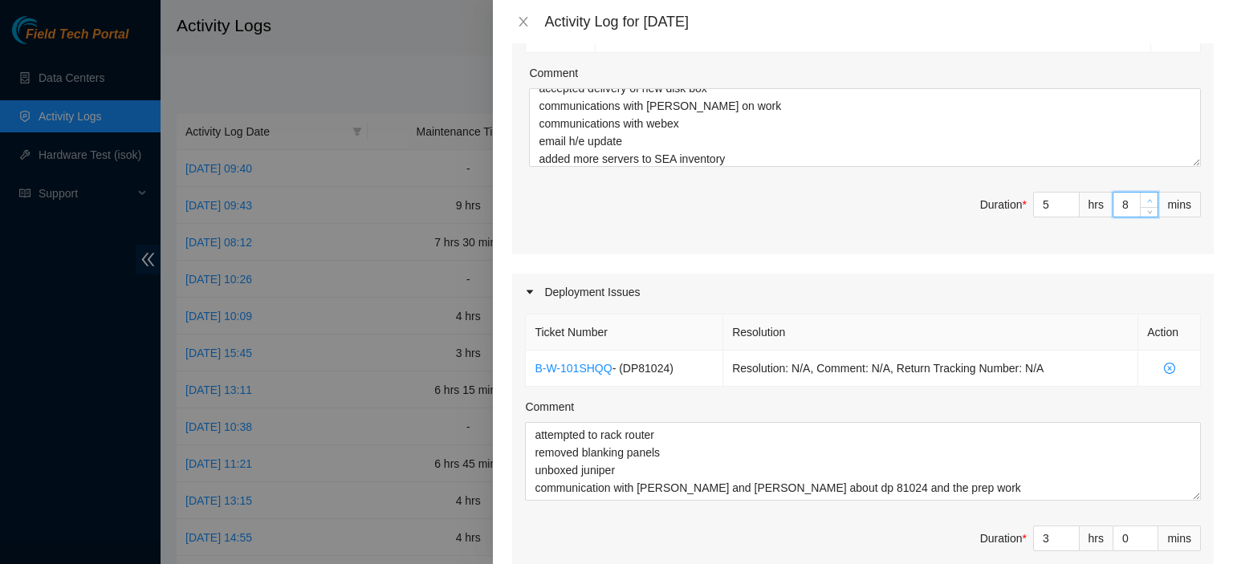
type input "9"
click at [1147, 198] on icon "up" at bounding box center [1150, 201] width 6 height 6
type input "10"
type input "11"
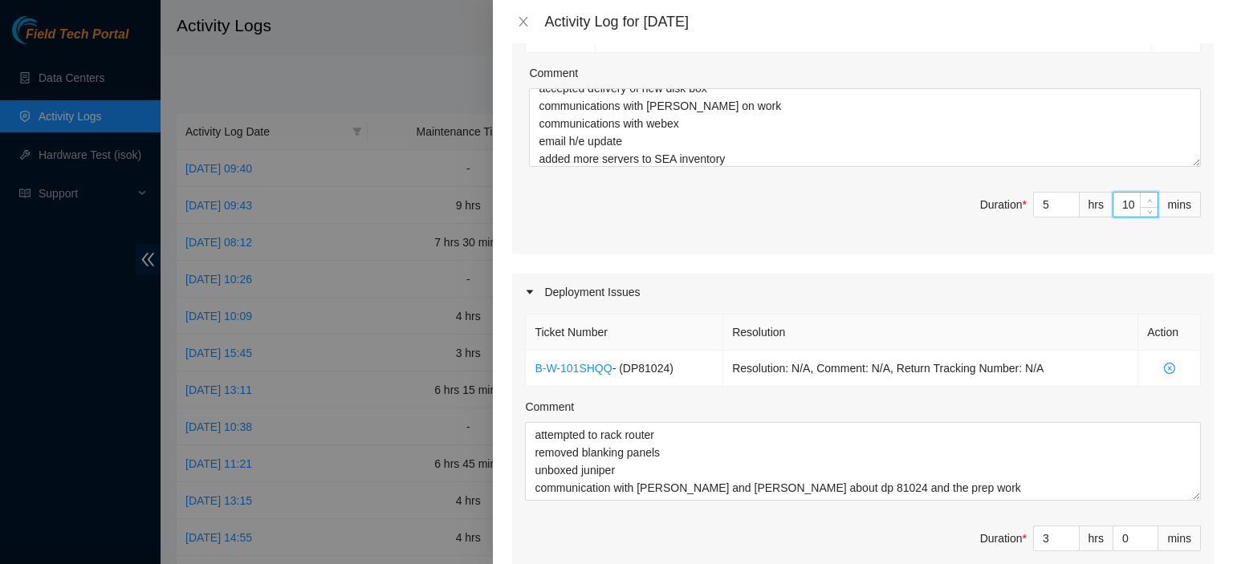
type input "11"
click at [1147, 198] on icon "up" at bounding box center [1150, 201] width 6 height 6
type input "12"
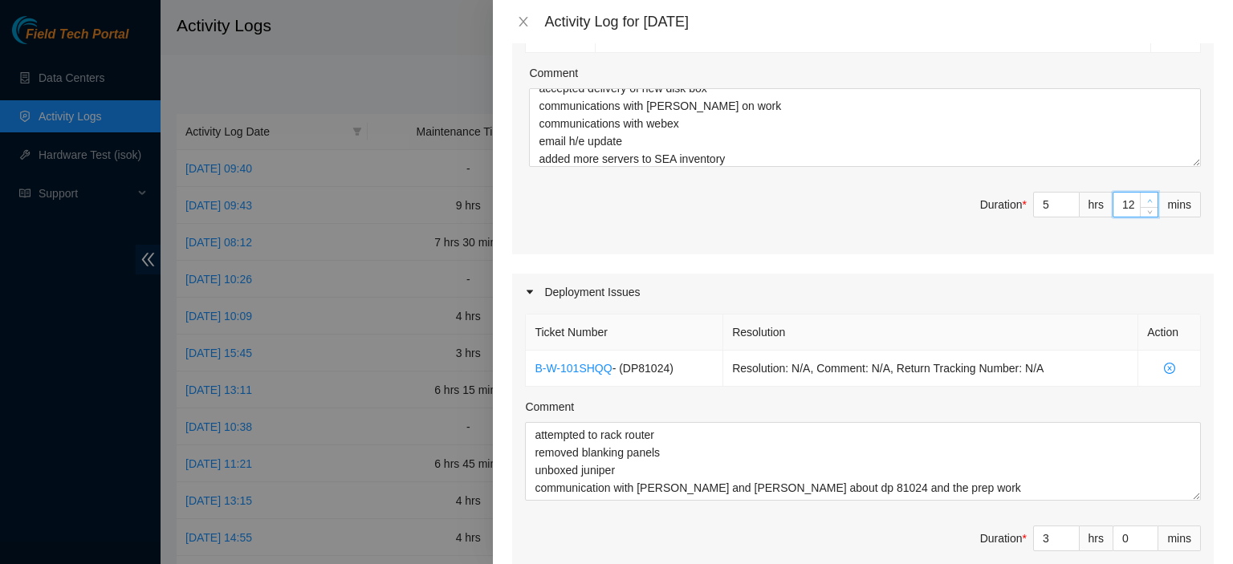
click at [1147, 198] on icon "up" at bounding box center [1150, 201] width 6 height 6
type input "13"
click at [1147, 198] on icon "up" at bounding box center [1150, 201] width 6 height 6
type input "14"
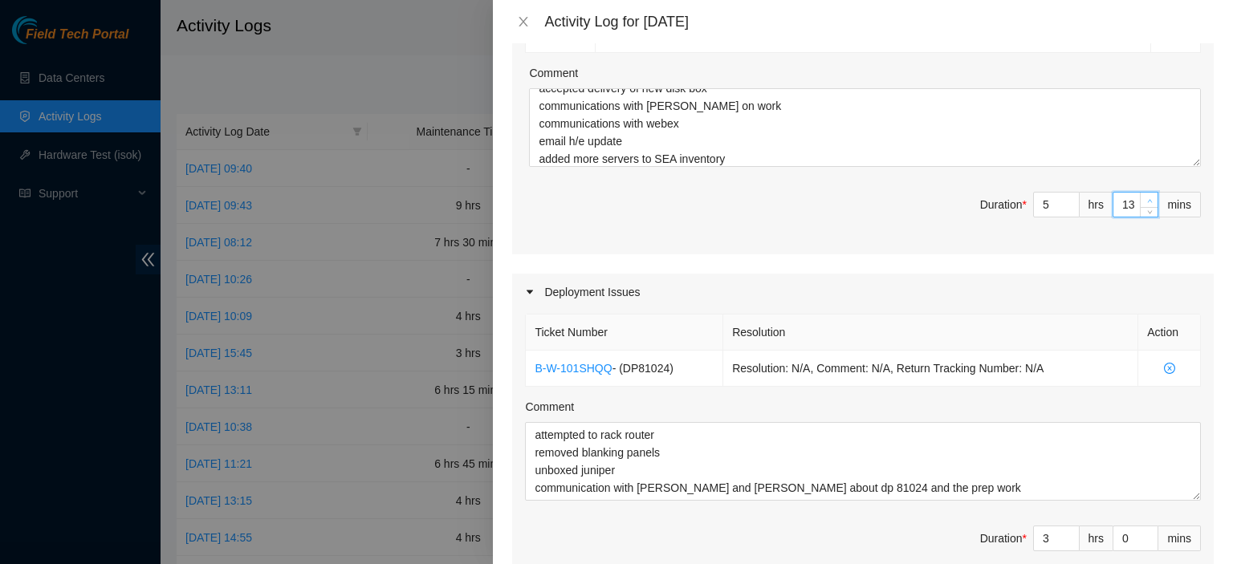
type input "14"
click at [1147, 198] on icon "up" at bounding box center [1150, 201] width 6 height 6
type input "15"
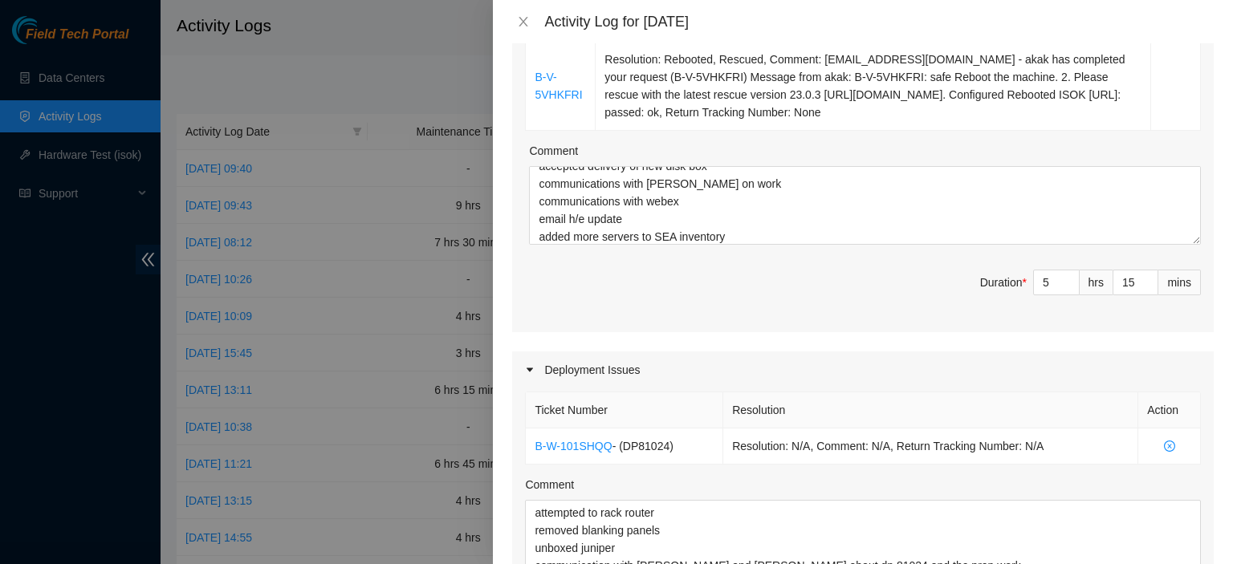
scroll to position [464, 0]
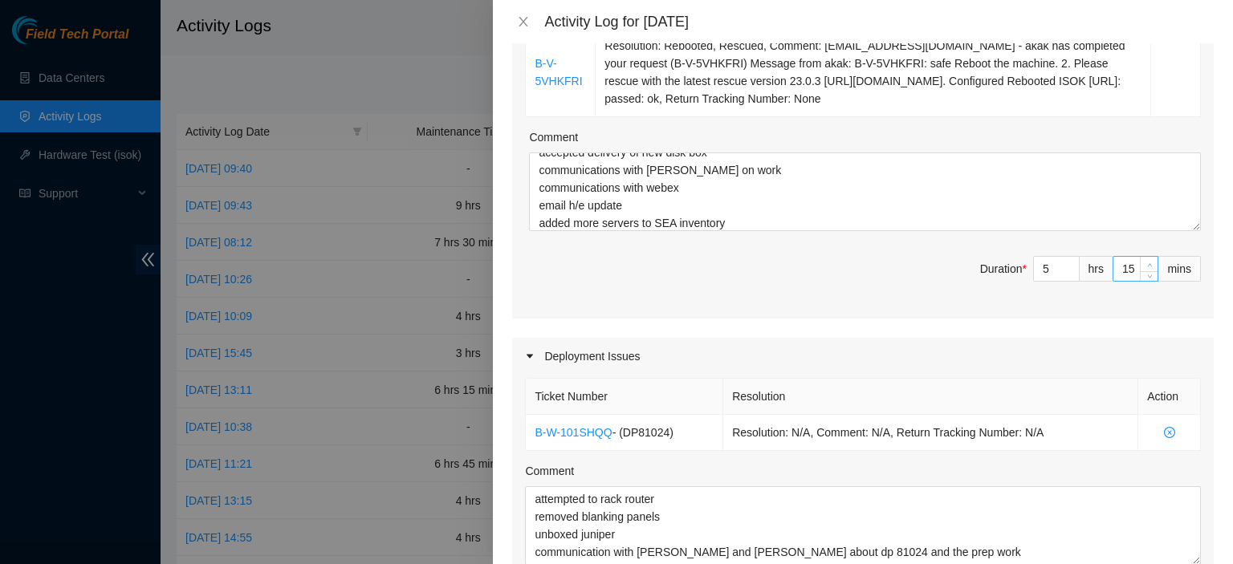
click at [1145, 262] on span "up" at bounding box center [1150, 265] width 10 height 10
type input "16"
click at [1145, 262] on span "up" at bounding box center [1150, 265] width 10 height 10
type input "17"
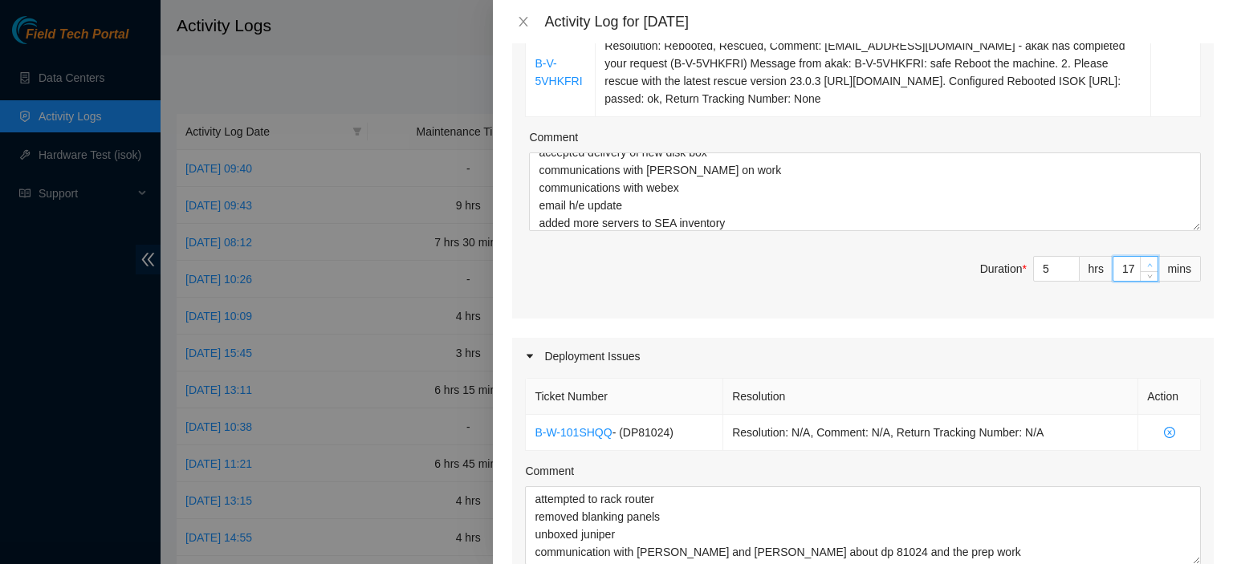
type input "17"
click at [1145, 262] on span "up" at bounding box center [1150, 265] width 10 height 10
type input "18"
click at [1145, 262] on span "up" at bounding box center [1150, 265] width 10 height 10
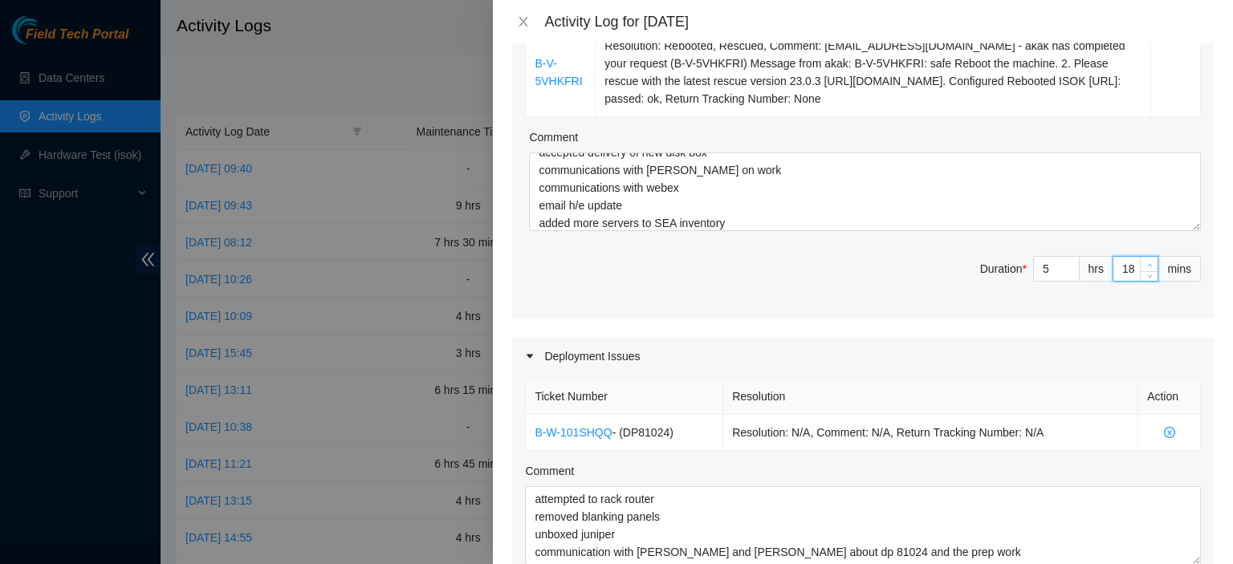
type input "19"
click at [1145, 262] on span "up" at bounding box center [1150, 265] width 10 height 10
type input "20"
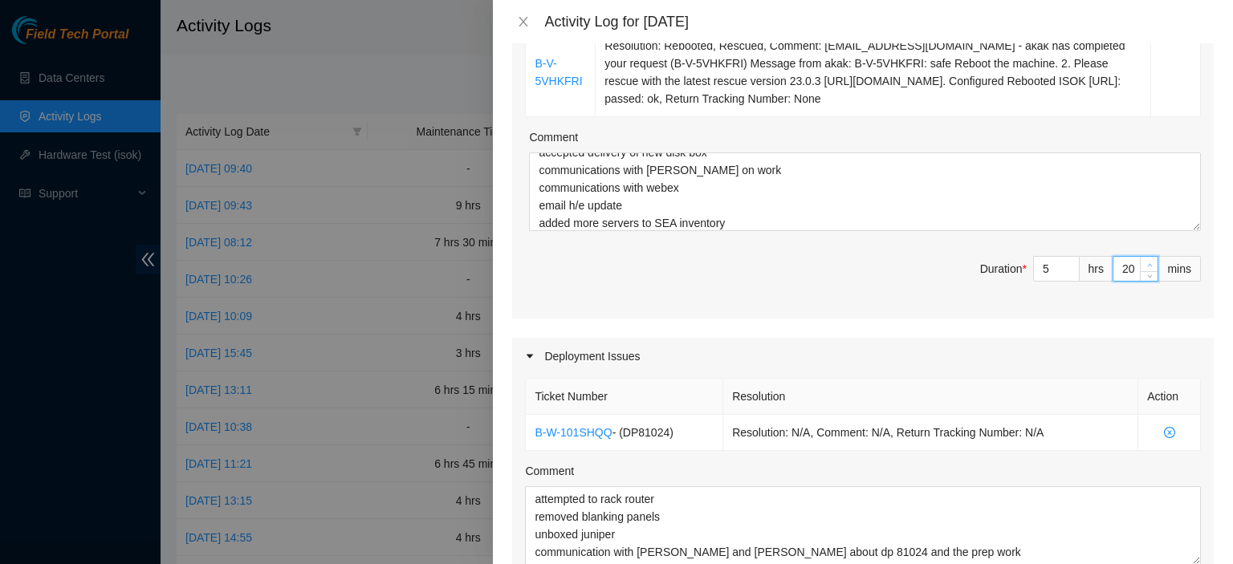
type input "21"
click at [1145, 262] on span "up" at bounding box center [1150, 265] width 10 height 10
type input "22"
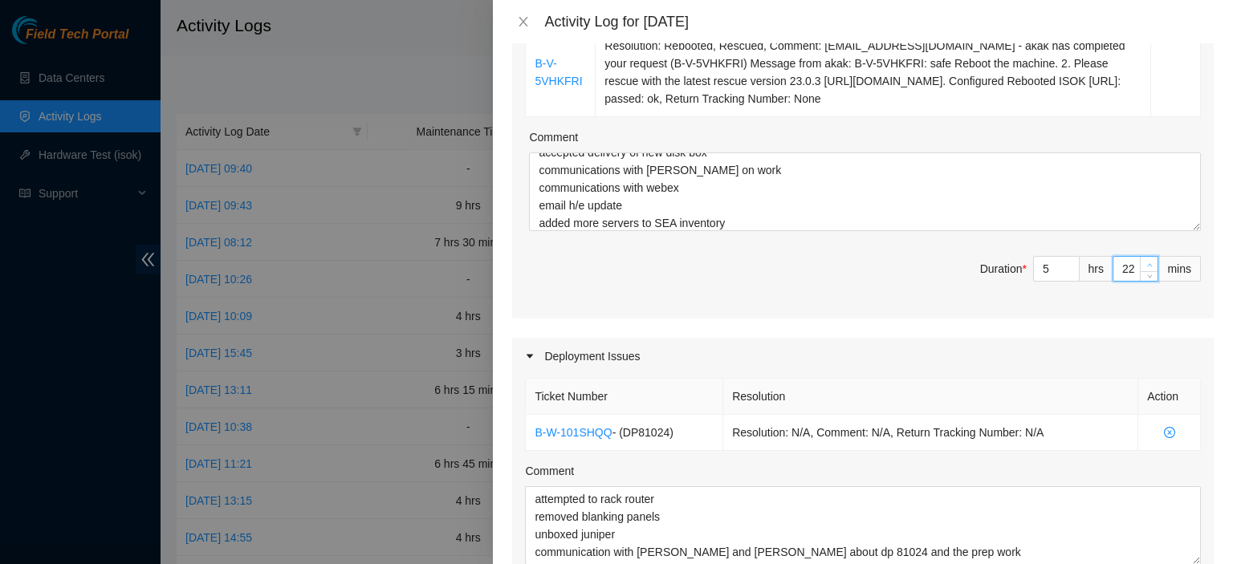
click at [1145, 262] on span "up" at bounding box center [1150, 265] width 10 height 10
type input "23"
click at [1145, 262] on span "up" at bounding box center [1150, 265] width 10 height 10
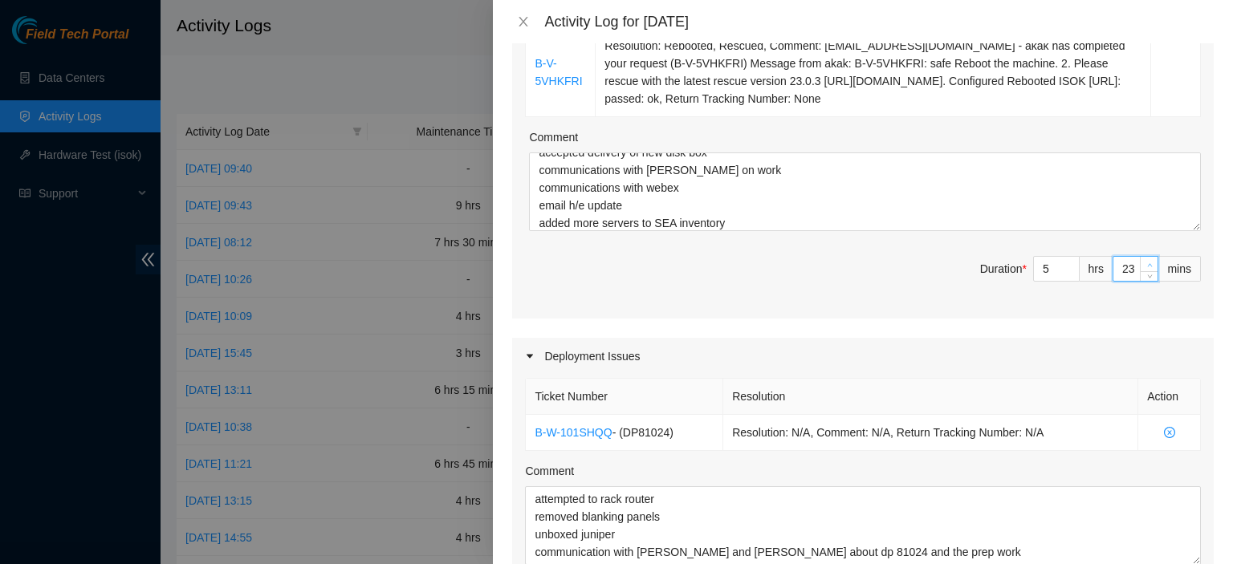
type input "24"
click at [1145, 262] on span "up" at bounding box center [1150, 265] width 10 height 10
type input "26"
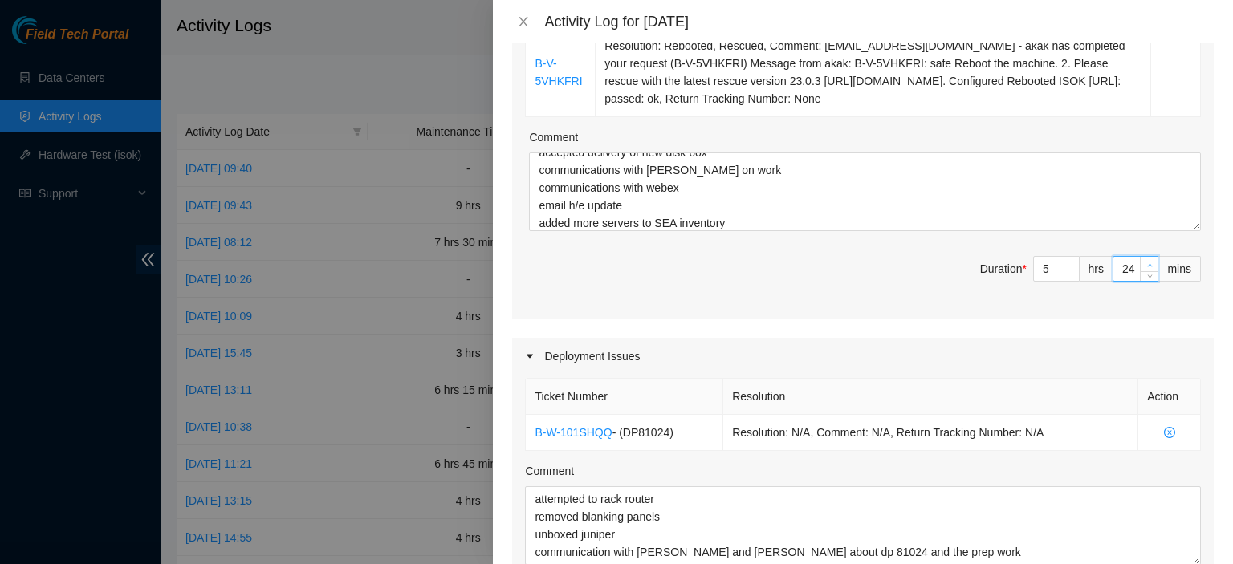
type input "26"
click at [1145, 262] on span "up" at bounding box center [1150, 265] width 10 height 10
type input "27"
click at [1145, 262] on span "up" at bounding box center [1150, 265] width 10 height 10
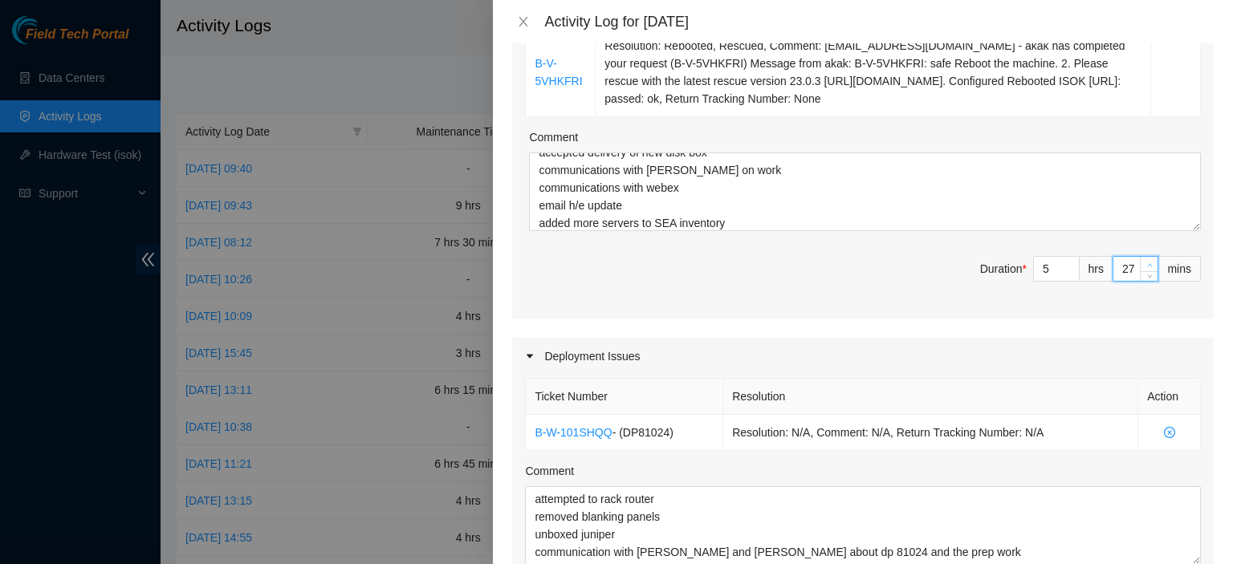
type input "28"
click at [1145, 262] on span "up" at bounding box center [1150, 265] width 10 height 10
type input "29"
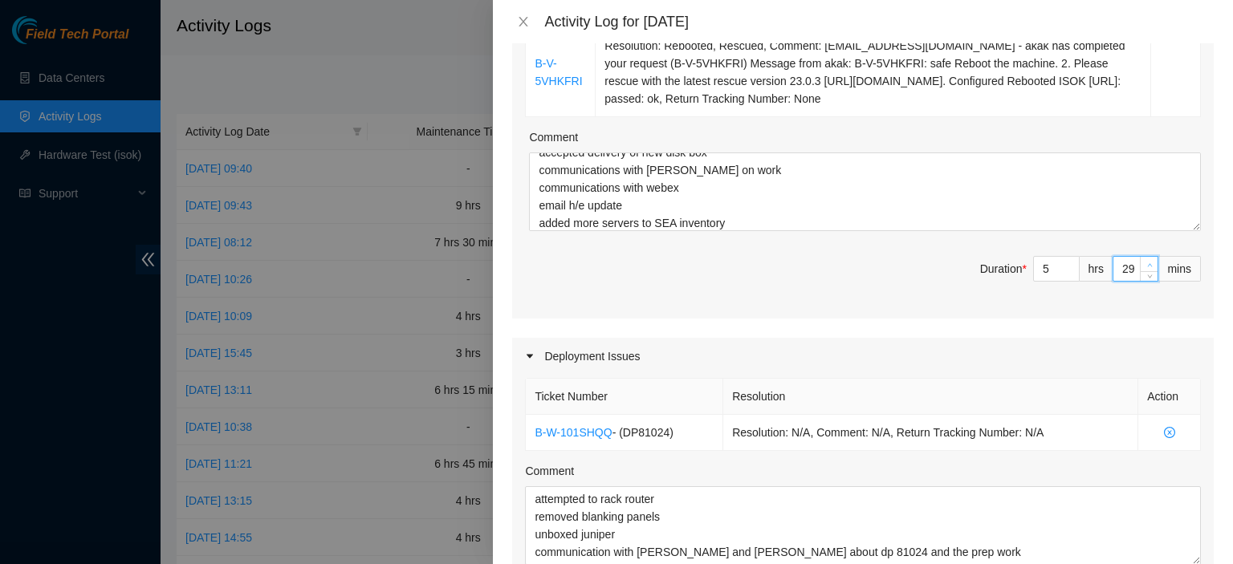
type input "30"
click at [1145, 262] on span "up" at bounding box center [1150, 265] width 10 height 10
type input "31"
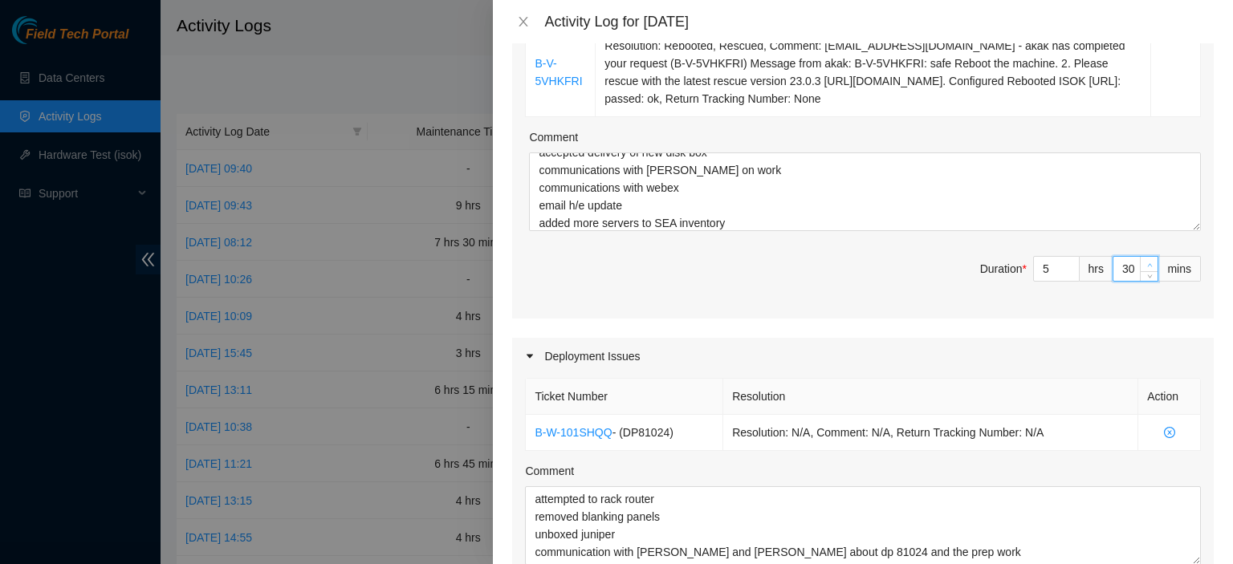
type input "31"
click at [1145, 262] on span "up" at bounding box center [1150, 265] width 10 height 10
type input "32"
click at [1145, 262] on span "up" at bounding box center [1150, 265] width 10 height 10
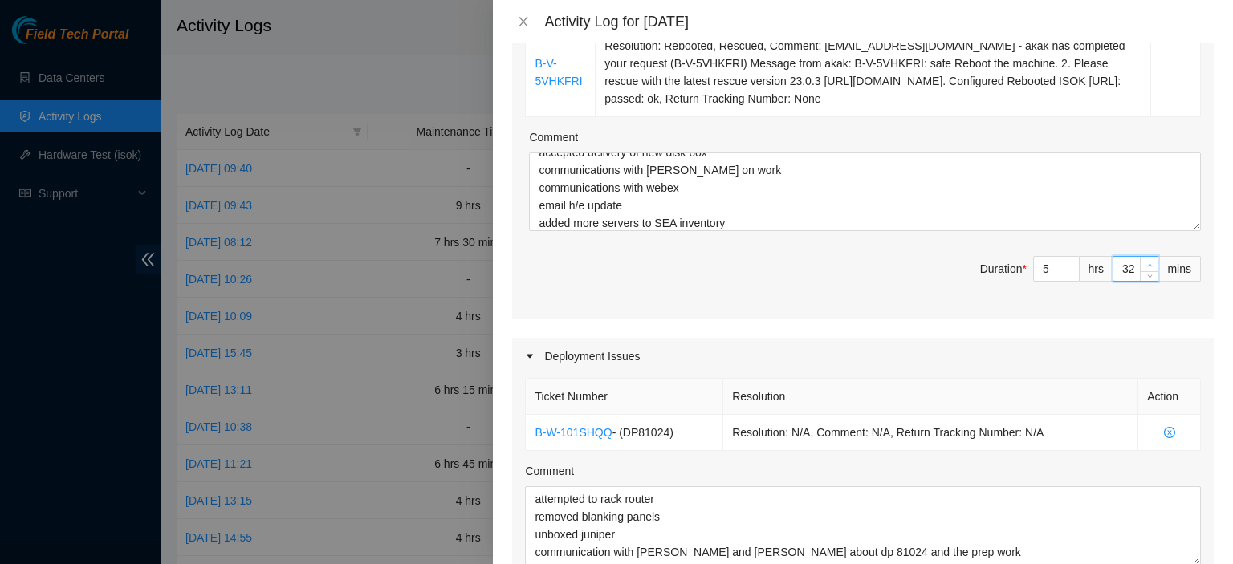
type input "33"
click at [1145, 262] on span "up" at bounding box center [1150, 265] width 10 height 10
type input "34"
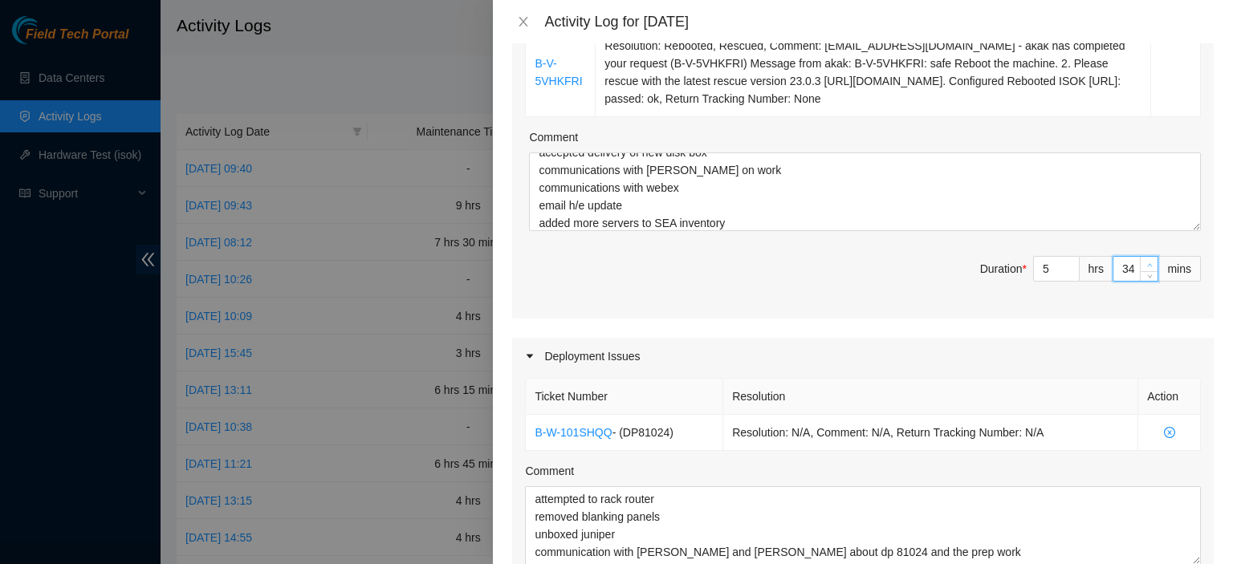
type input "35"
click at [1145, 262] on span "up" at bounding box center [1150, 265] width 10 height 10
type input "36"
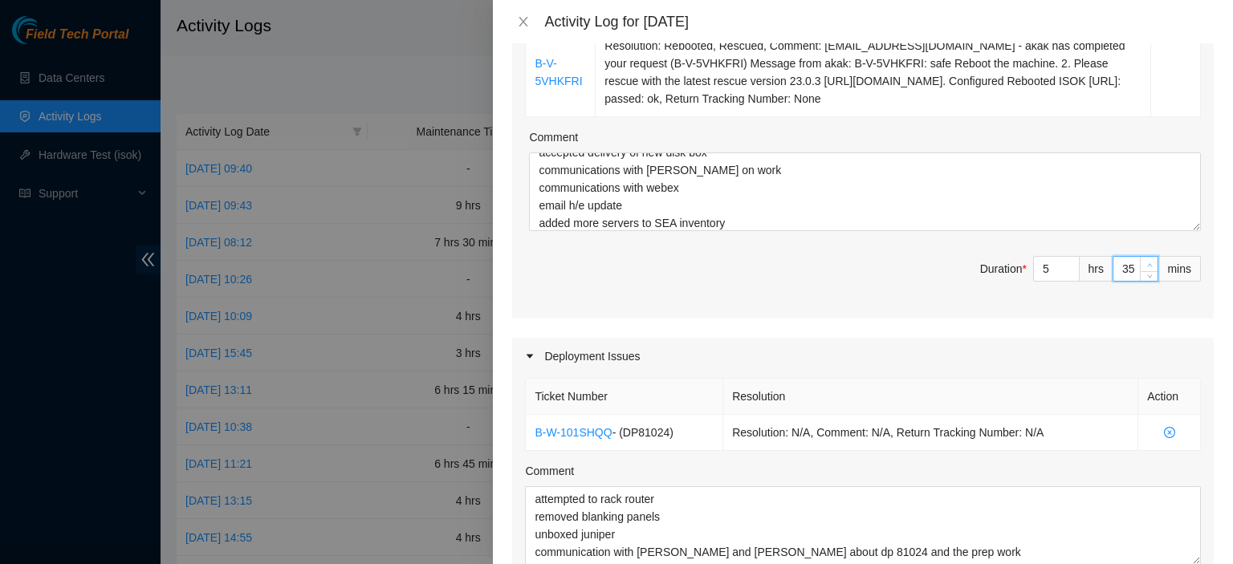
type input "36"
click at [1145, 262] on span "up" at bounding box center [1150, 265] width 10 height 10
type input "37"
click at [1145, 262] on span "up" at bounding box center [1150, 265] width 10 height 10
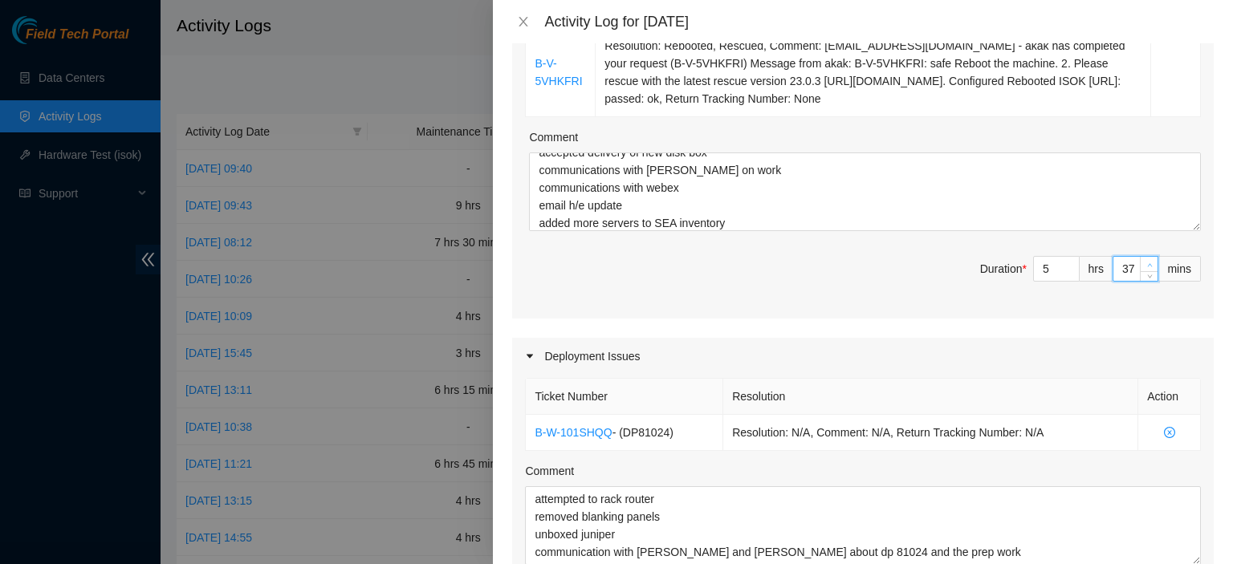
type input "38"
click at [1145, 262] on span "up" at bounding box center [1150, 265] width 10 height 10
type input "39"
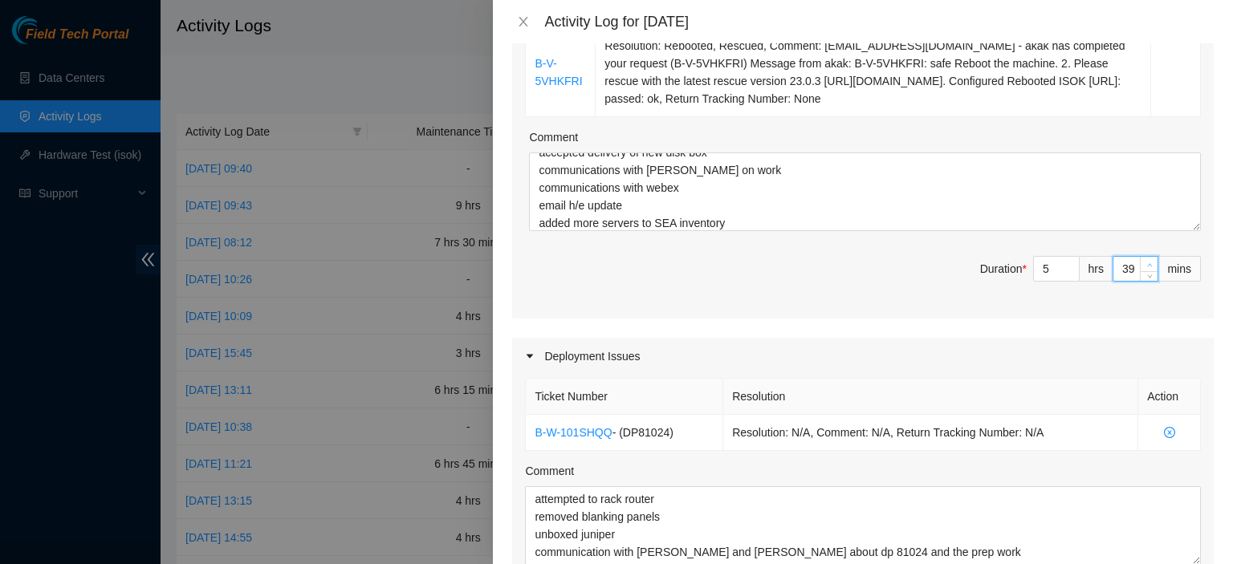
click at [1145, 262] on span "up" at bounding box center [1150, 265] width 10 height 10
type input "40"
click at [1145, 262] on span "up" at bounding box center [1150, 265] width 10 height 10
type input "41"
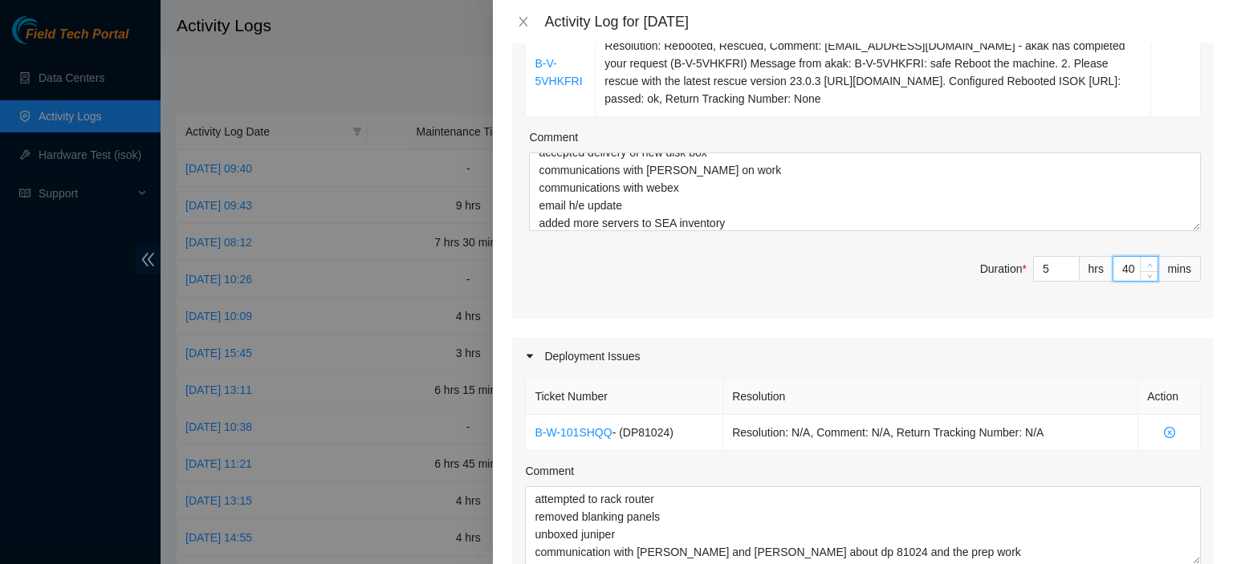
type input "41"
type input "42"
click at [1145, 262] on span "up" at bounding box center [1150, 265] width 10 height 10
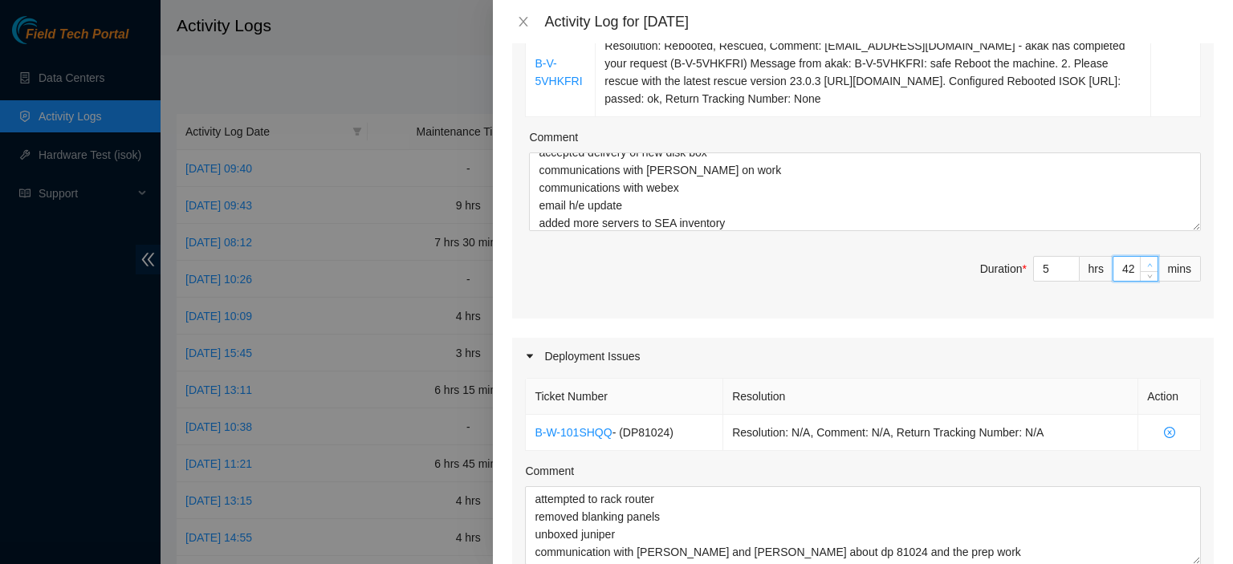
type input "43"
click at [1145, 262] on span "up" at bounding box center [1150, 265] width 10 height 10
type input "44"
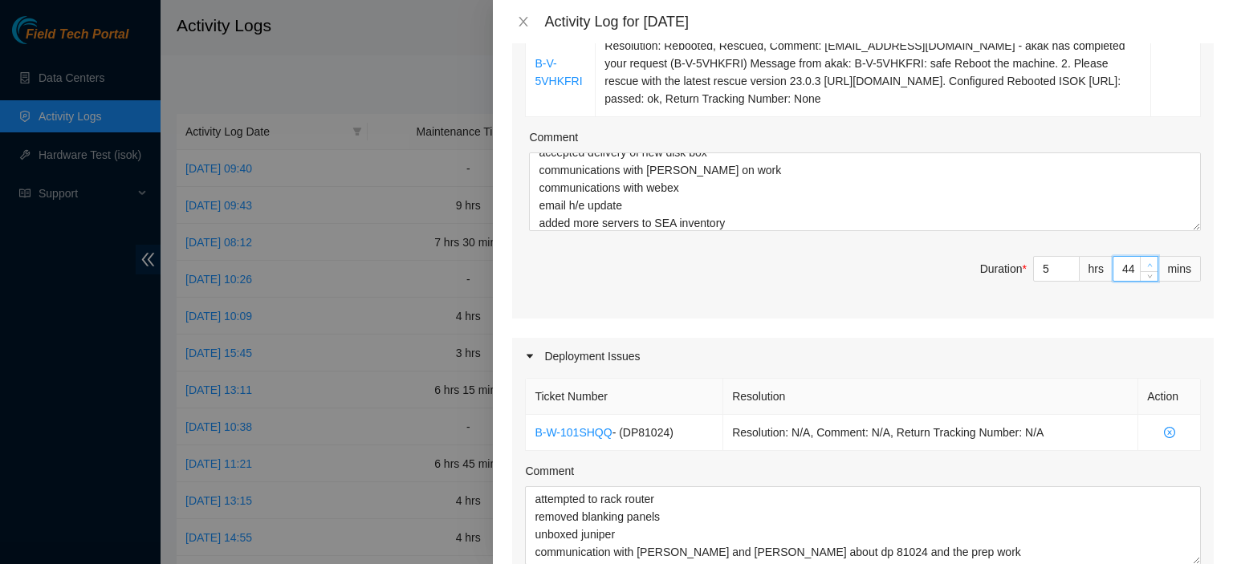
type input "45"
click at [1145, 262] on span "up" at bounding box center [1150, 265] width 10 height 10
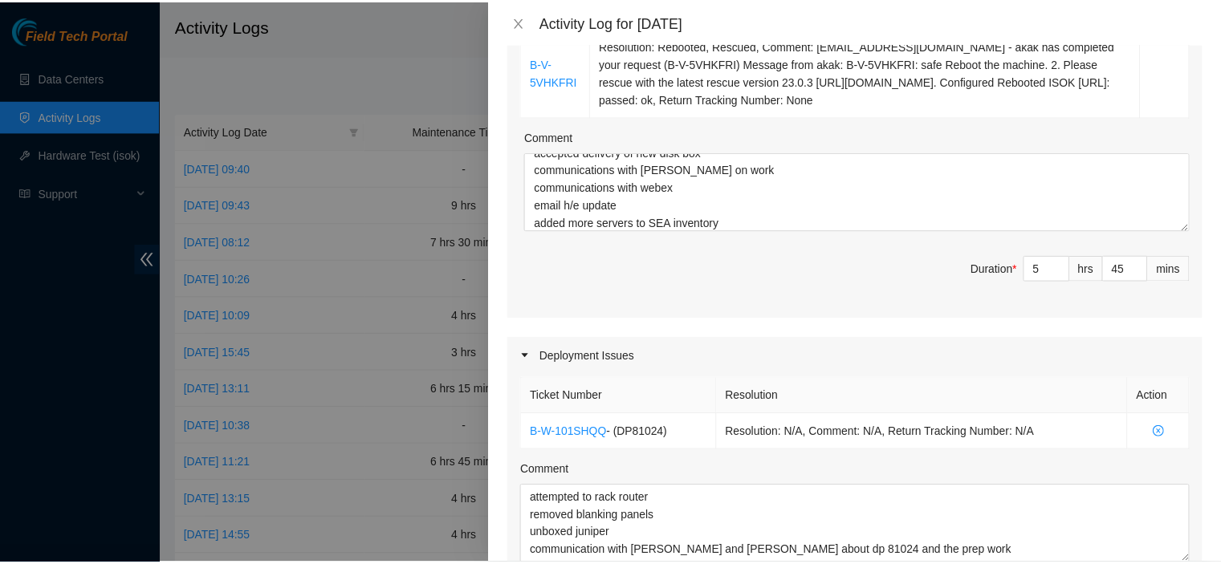
scroll to position [967, 0]
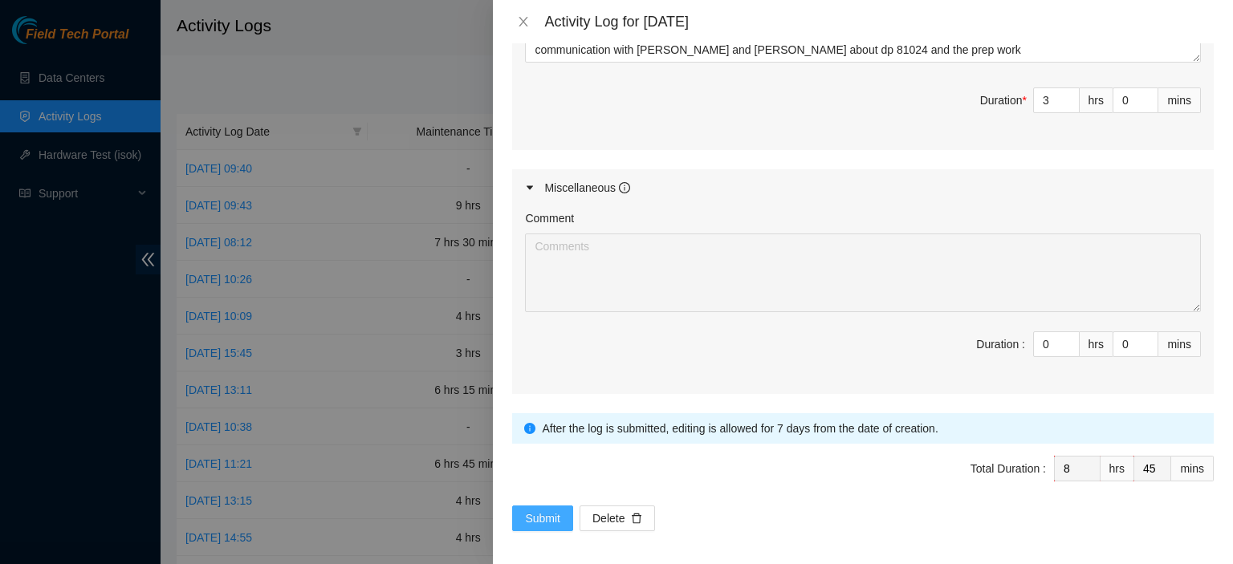
click at [530, 510] on span "Submit" at bounding box center [542, 519] width 35 height 18
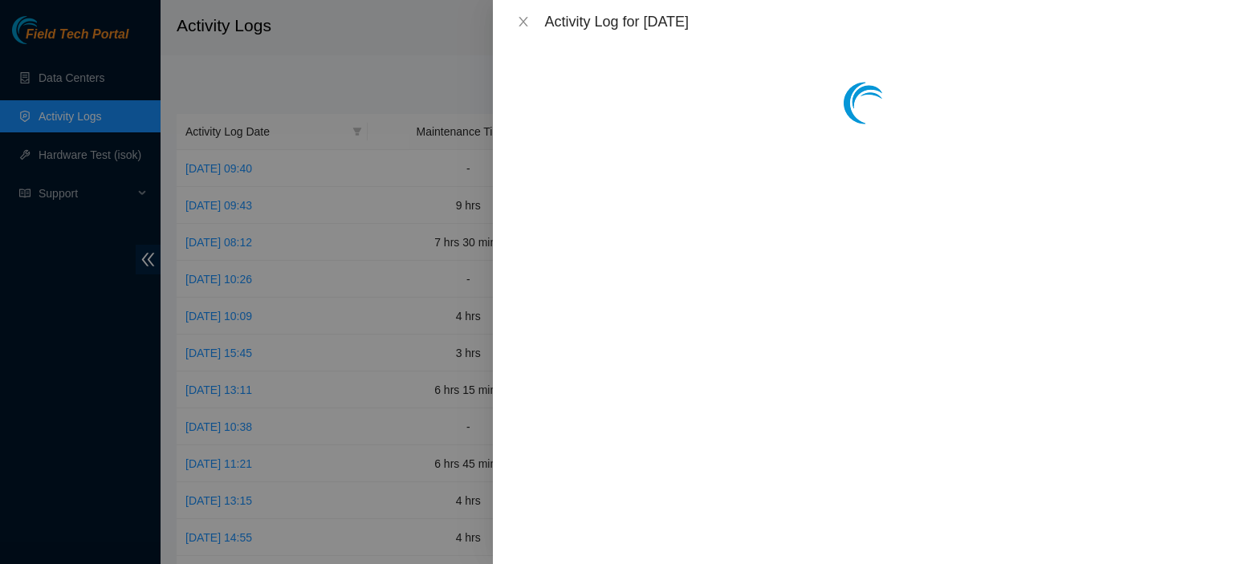
scroll to position [0, 0]
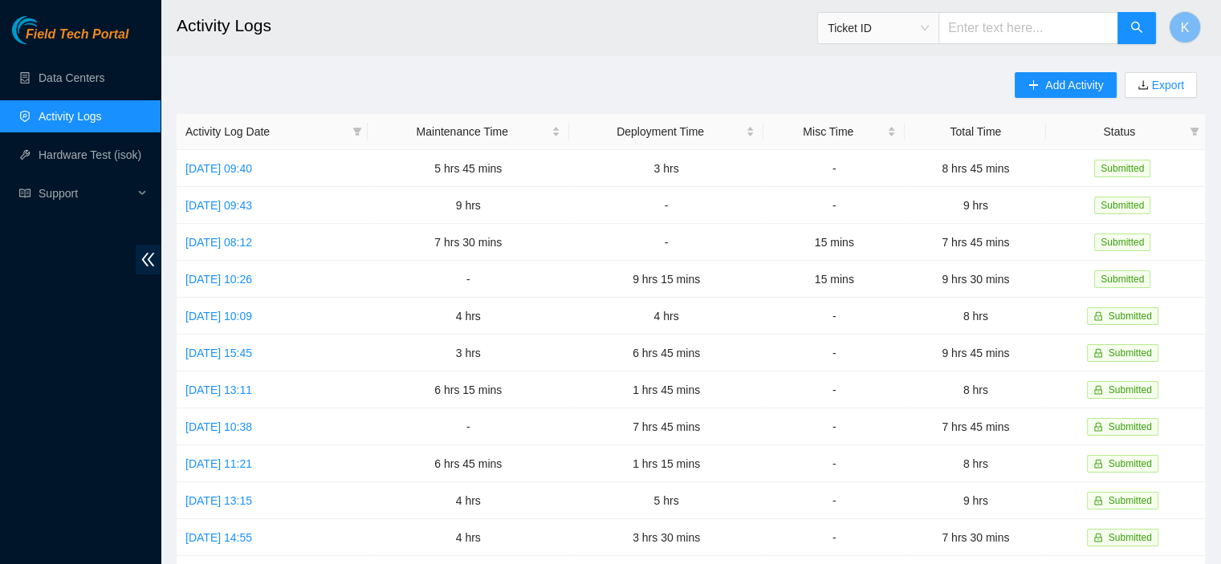
click at [91, 120] on link "Activity Logs" at bounding box center [70, 116] width 63 height 13
click at [238, 173] on link "[DATE] 09:40" at bounding box center [218, 168] width 67 height 13
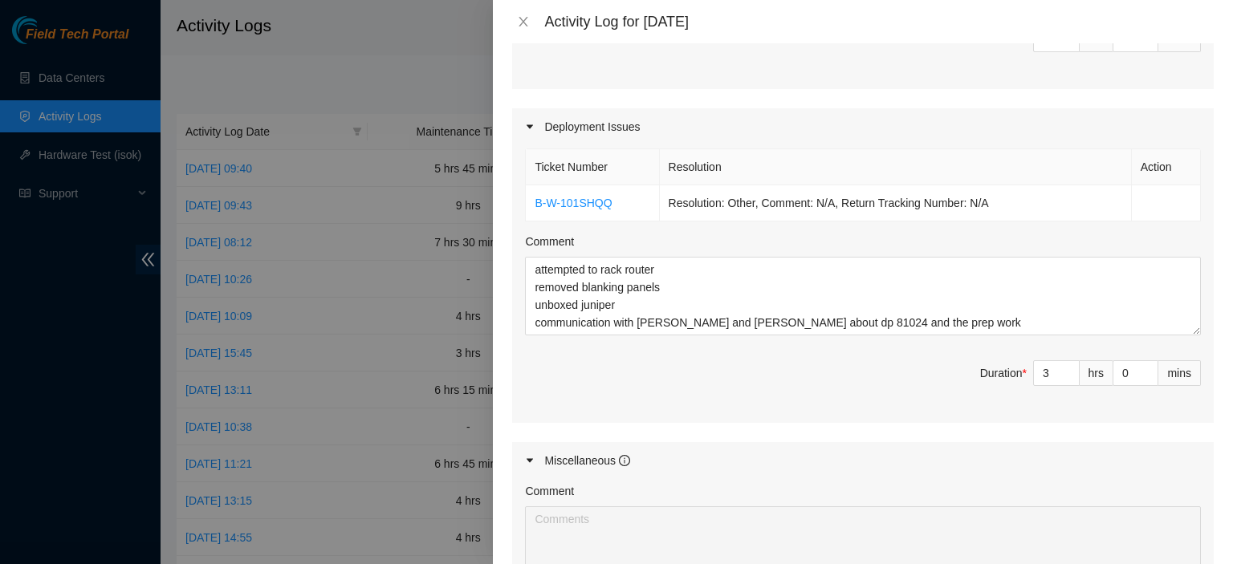
scroll to position [761, 0]
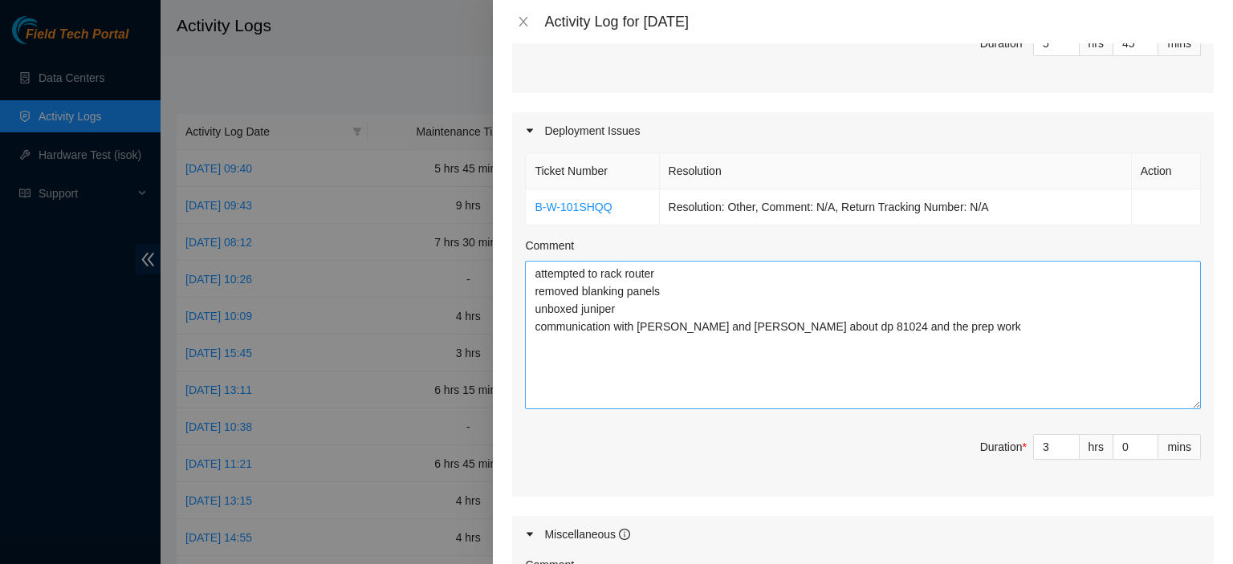
drag, startPoint x: 1178, startPoint y: 332, endPoint x: 1166, endPoint y: 400, distance: 69.4
click at [1167, 402] on textarea "attempted to rack router removed blanking panels unboxed juniper communication …" at bounding box center [863, 335] width 676 height 149
click at [976, 333] on textarea "attempted to rack router removed blanking panels unboxed juniper communication …" at bounding box center [863, 335] width 676 height 149
click at [716, 287] on textarea "attempted to rack router removed blanking panels unboxed juniper communication …" at bounding box center [863, 335] width 676 height 149
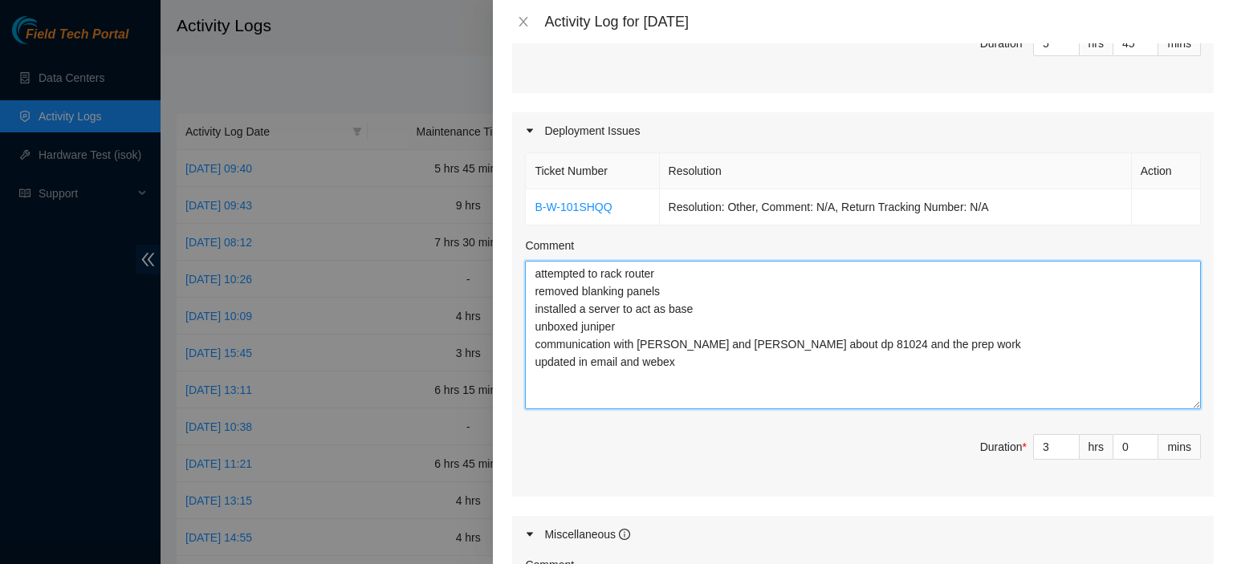
click at [643, 328] on textarea "attempted to rack router removed blanking panels installed a server to act as b…" at bounding box center [863, 335] width 676 height 149
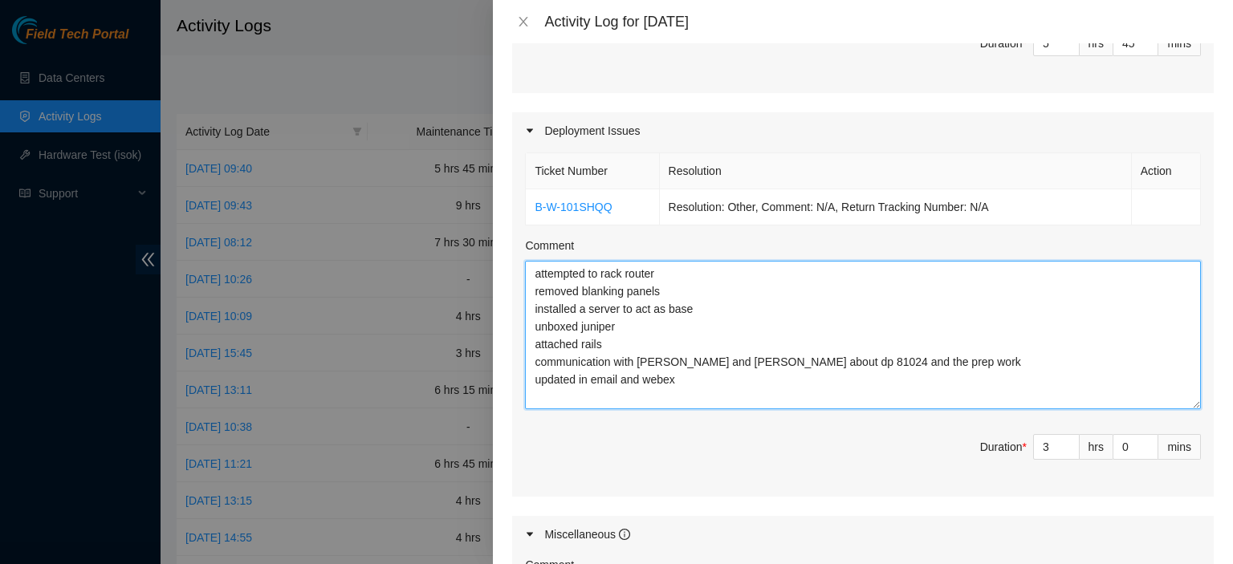
click at [700, 396] on textarea "attempted to rack router removed blanking panels installed a server to act as b…" at bounding box center [863, 335] width 676 height 149
type textarea "attempted to rack router removed blanking panels installed a server to act as b…"
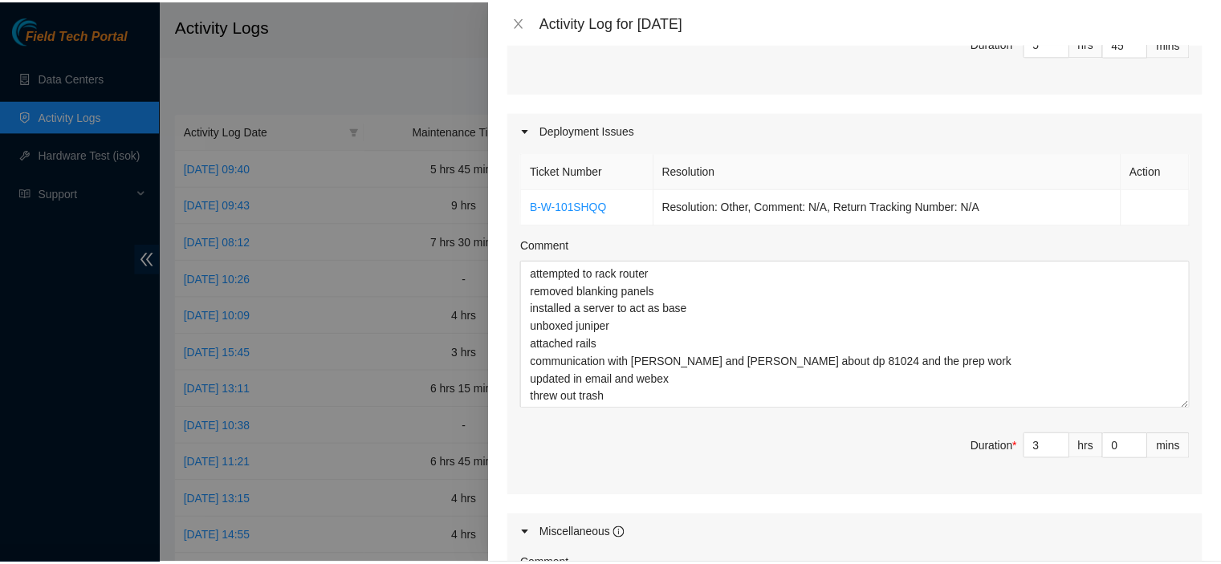
scroll to position [1108, 0]
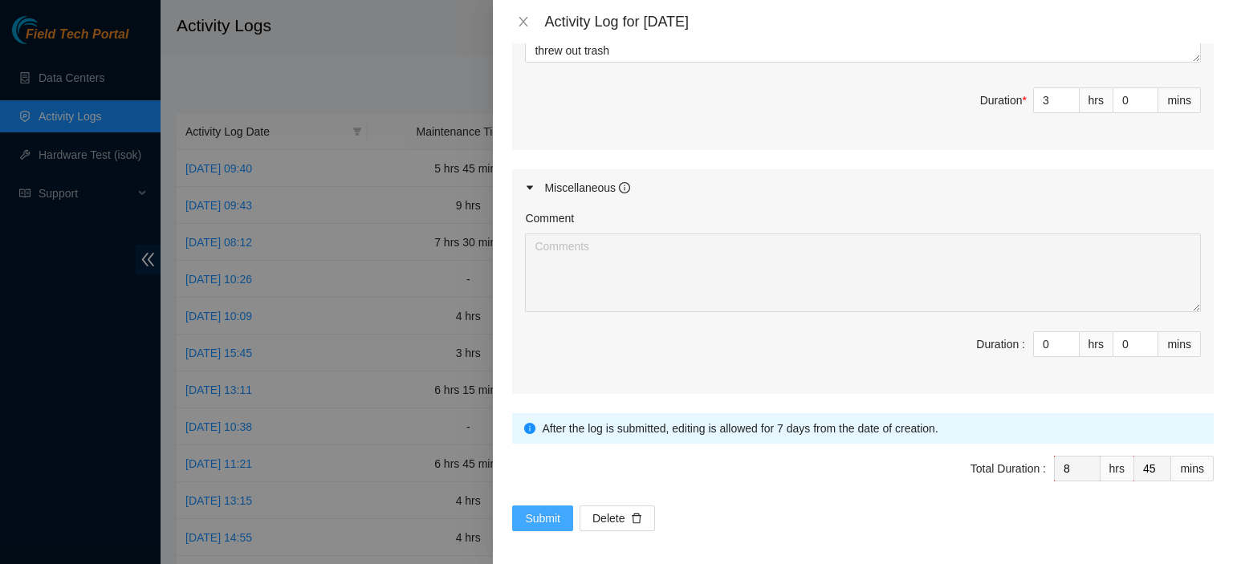
click at [528, 516] on span "Submit" at bounding box center [542, 519] width 35 height 18
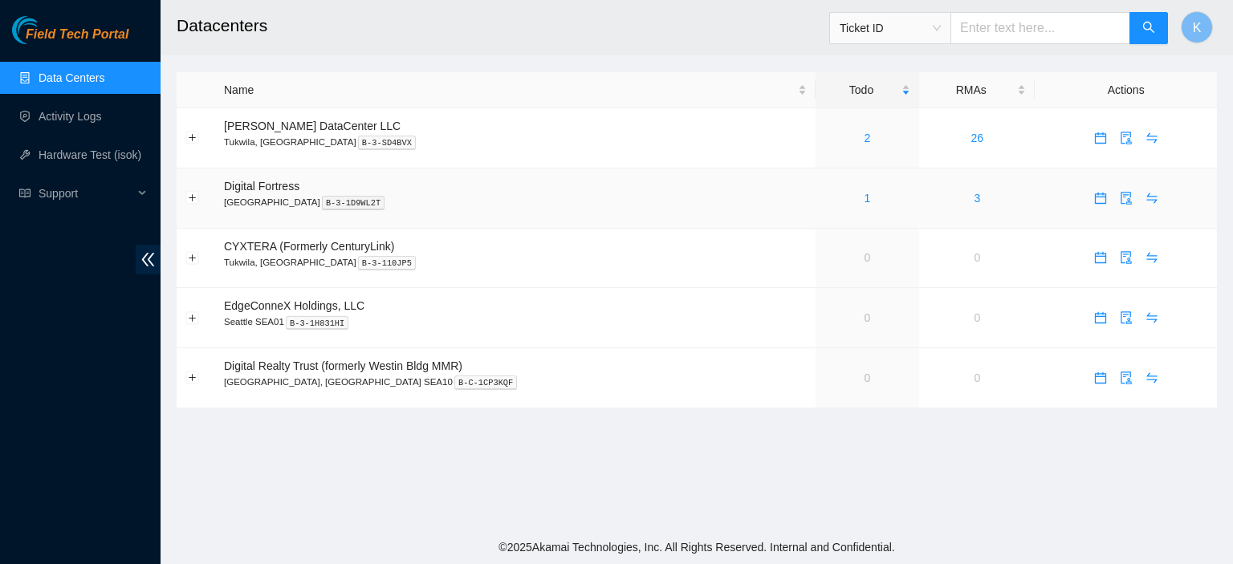
click at [824, 202] on div "1" at bounding box center [867, 198] width 86 height 18
click at [608, 250] on td "CYXTERA (Formerly CenturyLink) Tukwila, WA B-3-110JP5" at bounding box center [515, 259] width 600 height 60
